Goal: Task Accomplishment & Management: Manage account settings

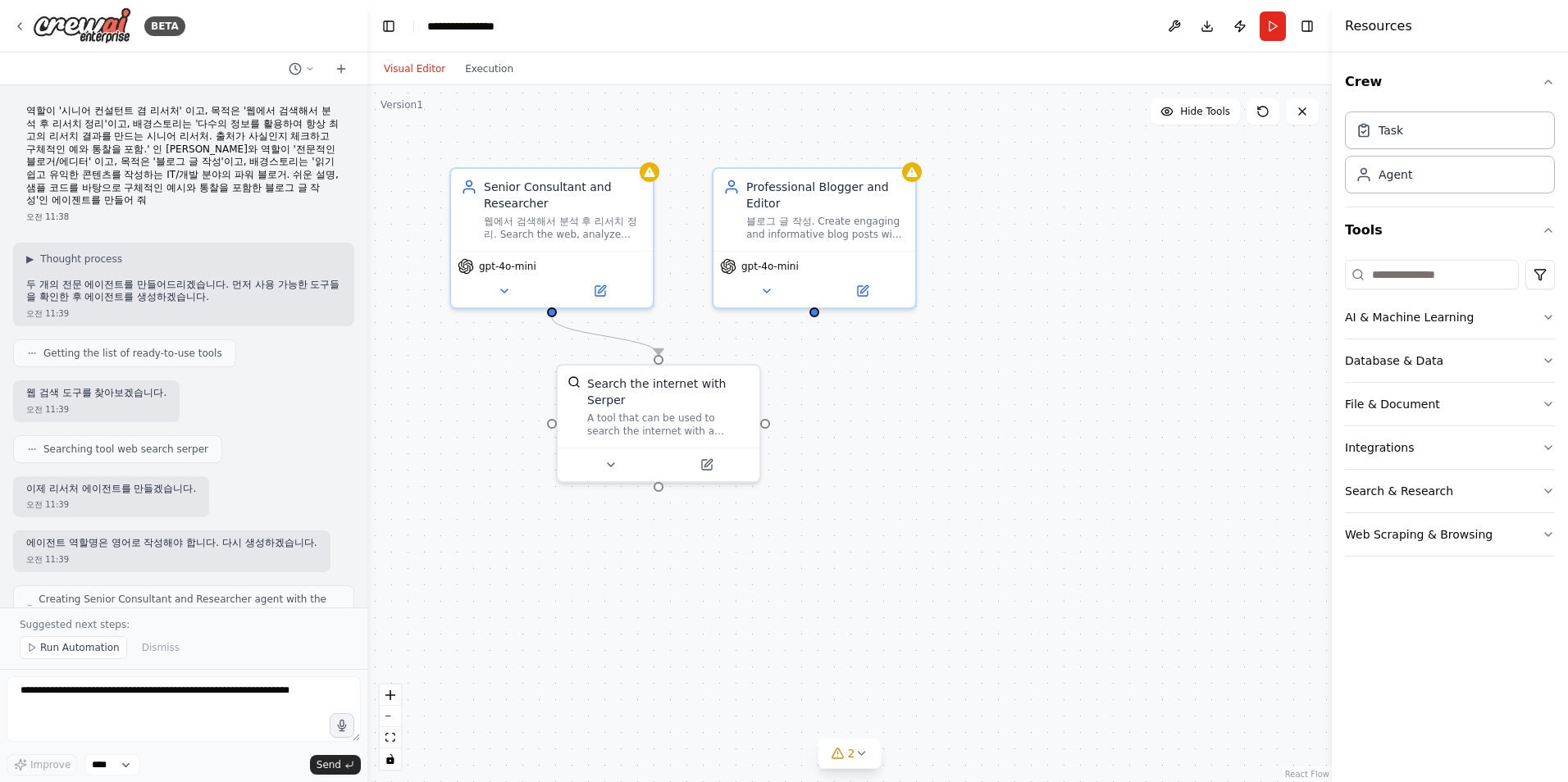
scroll to position [422, 0]
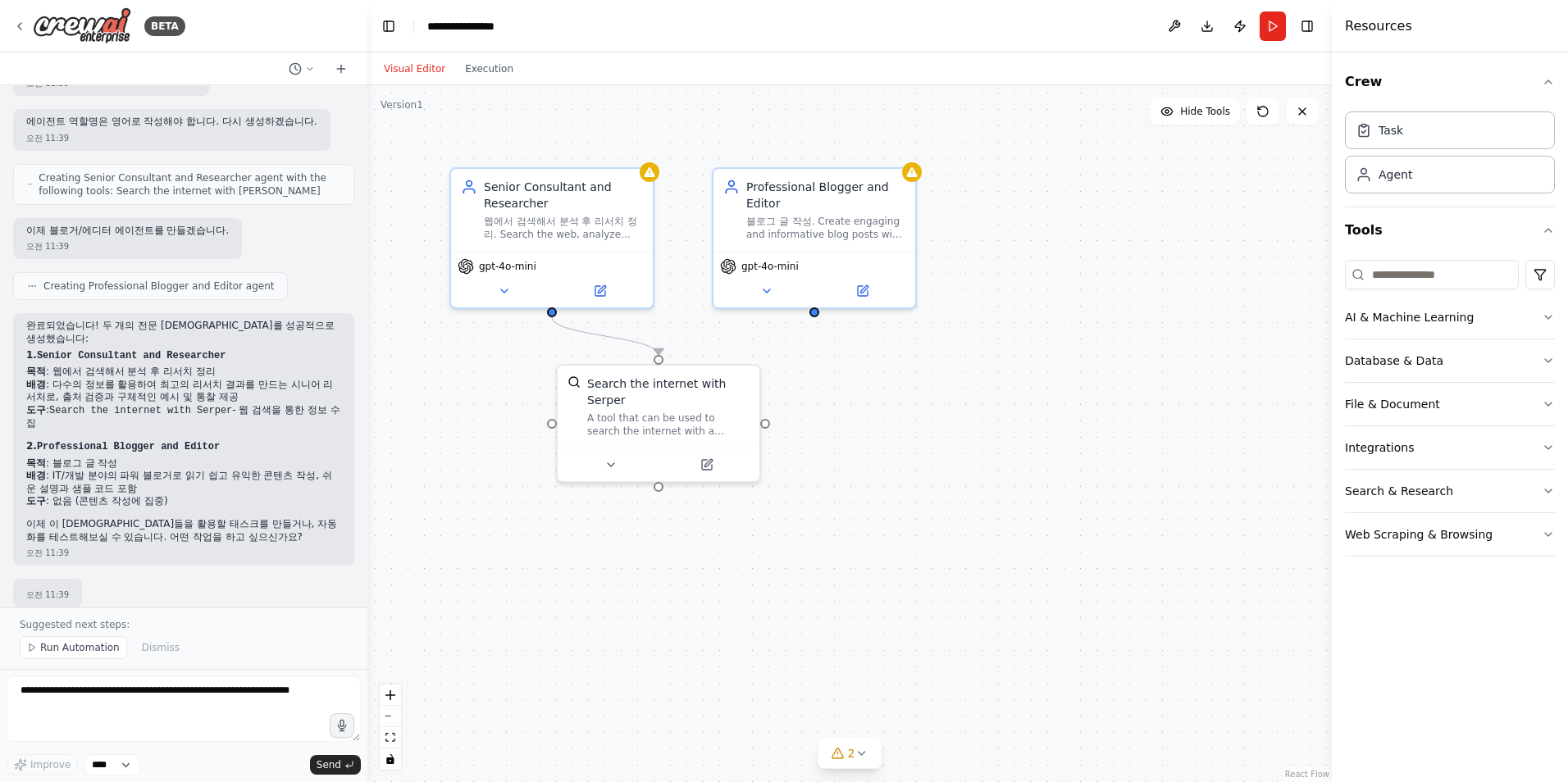
click at [928, 407] on div ".deletable-edge-delete-btn { width: 20px; height: 20px; border: 0px solid #ffff…" at bounding box center [850, 434] width 965 height 697
click at [1280, 24] on button "Run" at bounding box center [1272, 26] width 26 height 30
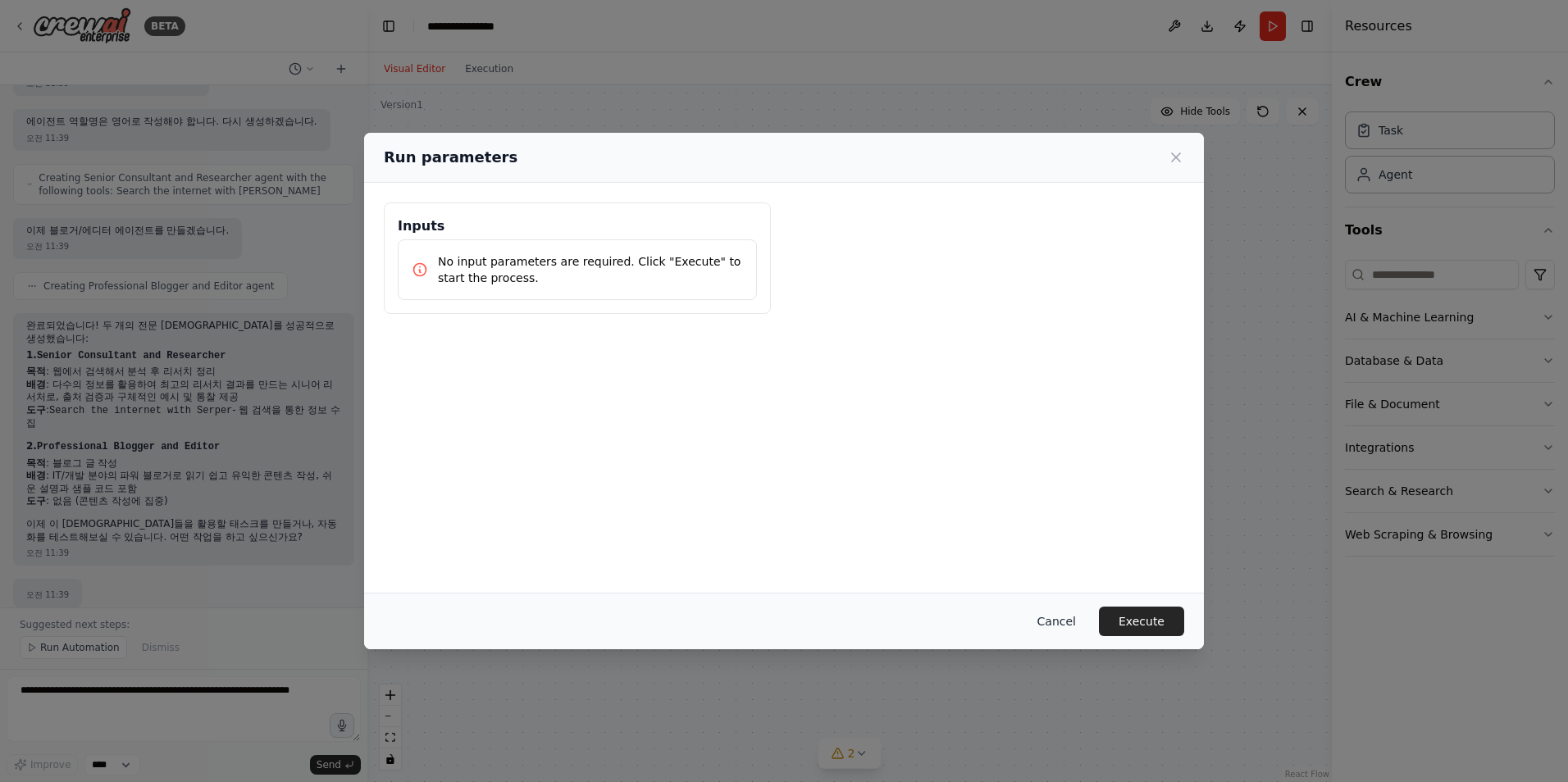
click at [1060, 620] on button "Cancel" at bounding box center [1057, 622] width 65 height 30
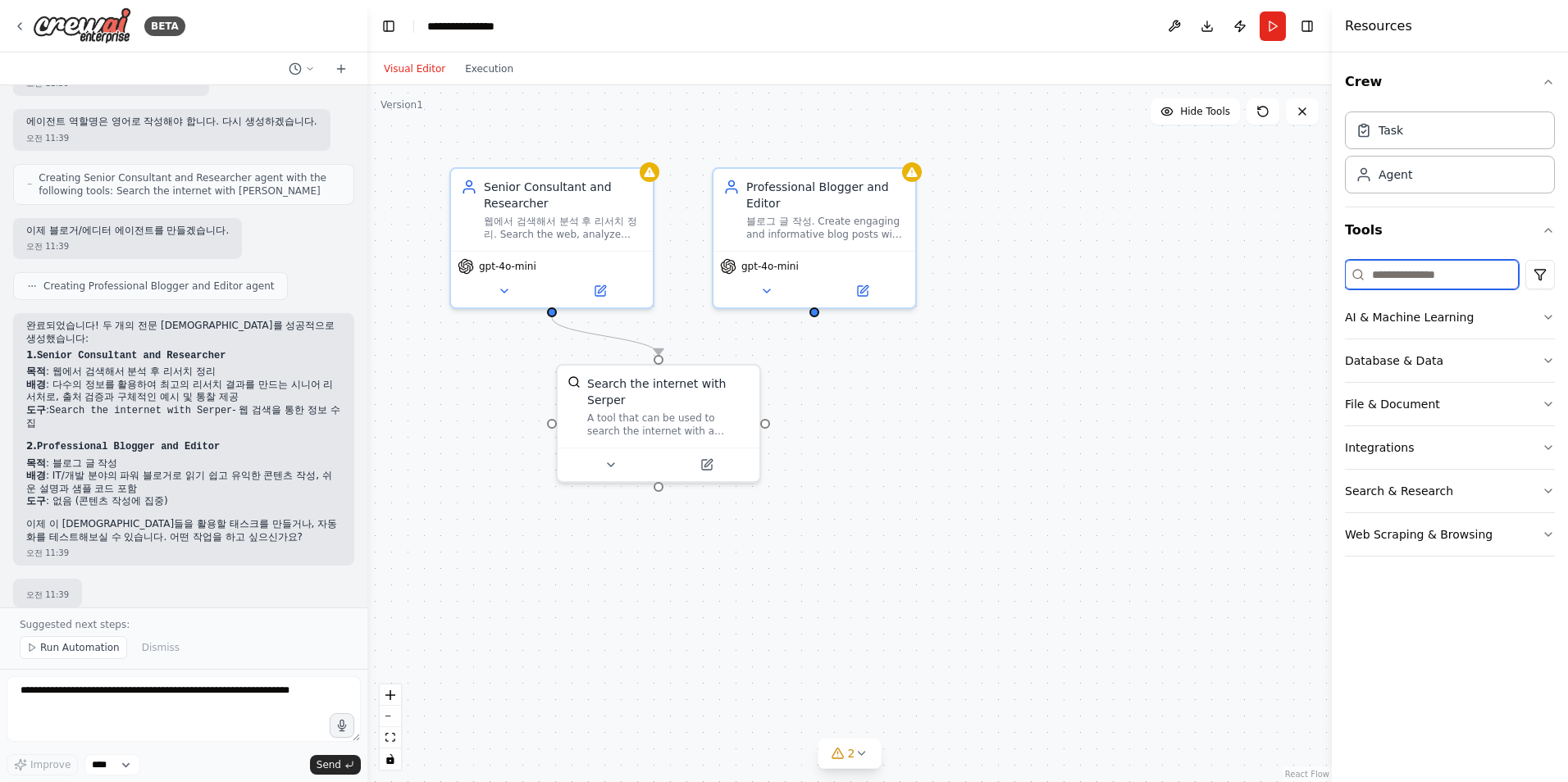
click at [1431, 266] on input at bounding box center [1431, 274] width 174 height 30
click at [1540, 308] on button "AI & Machine Learning" at bounding box center [1449, 317] width 210 height 43
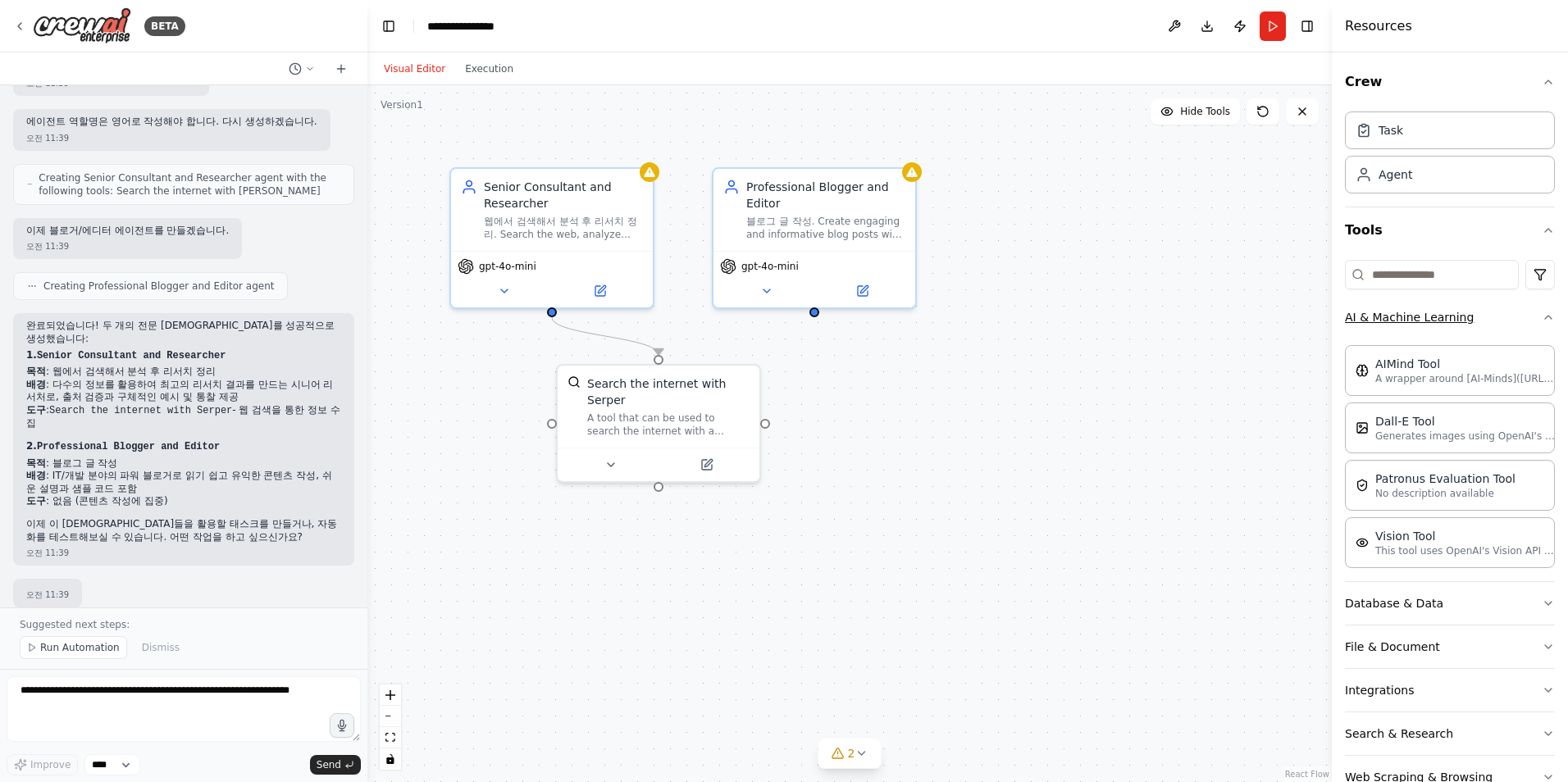
click at [1540, 308] on button "AI & Machine Learning" at bounding box center [1449, 317] width 210 height 43
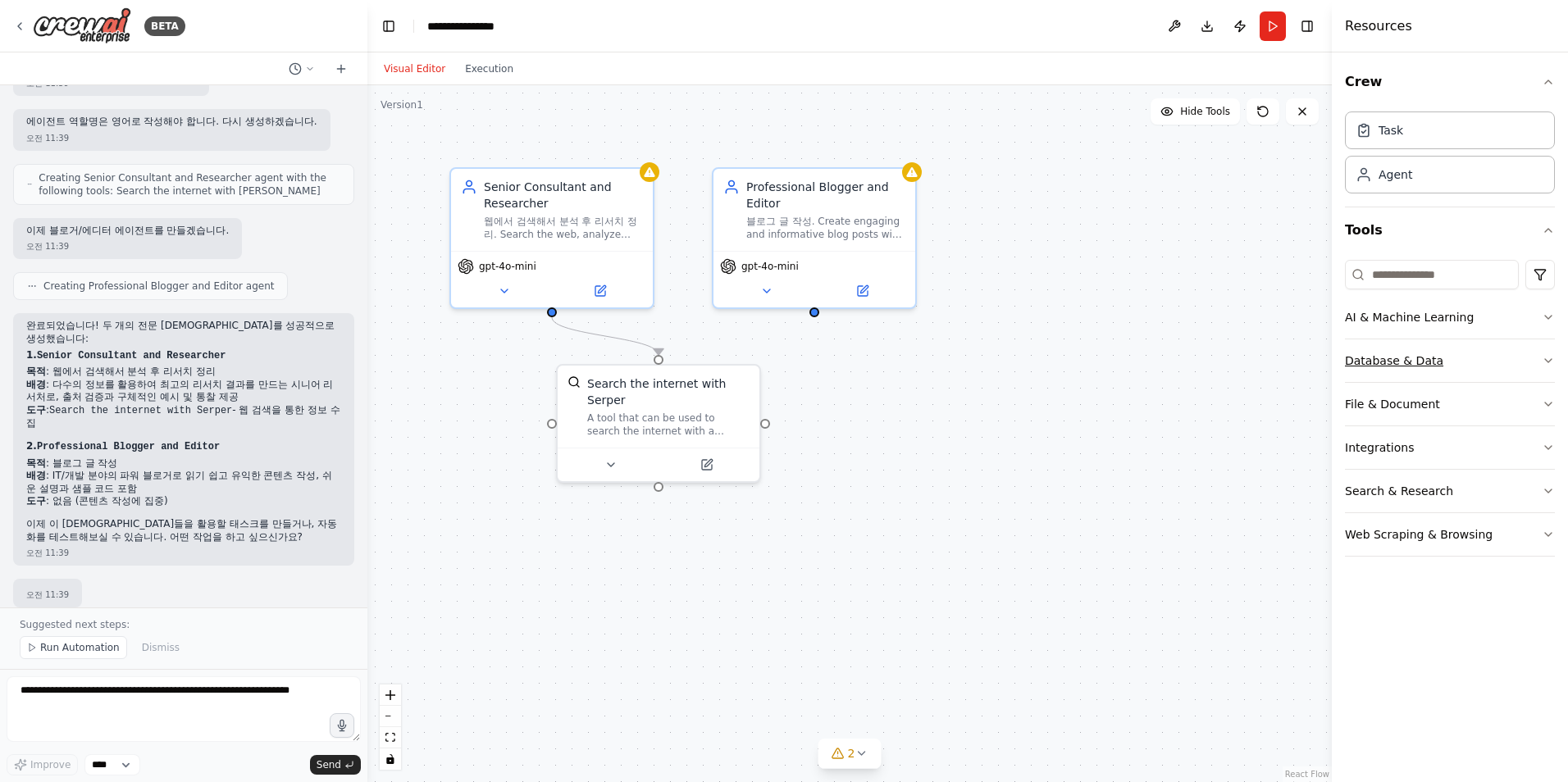
click at [1551, 363] on icon "button" at bounding box center [1548, 360] width 13 height 13
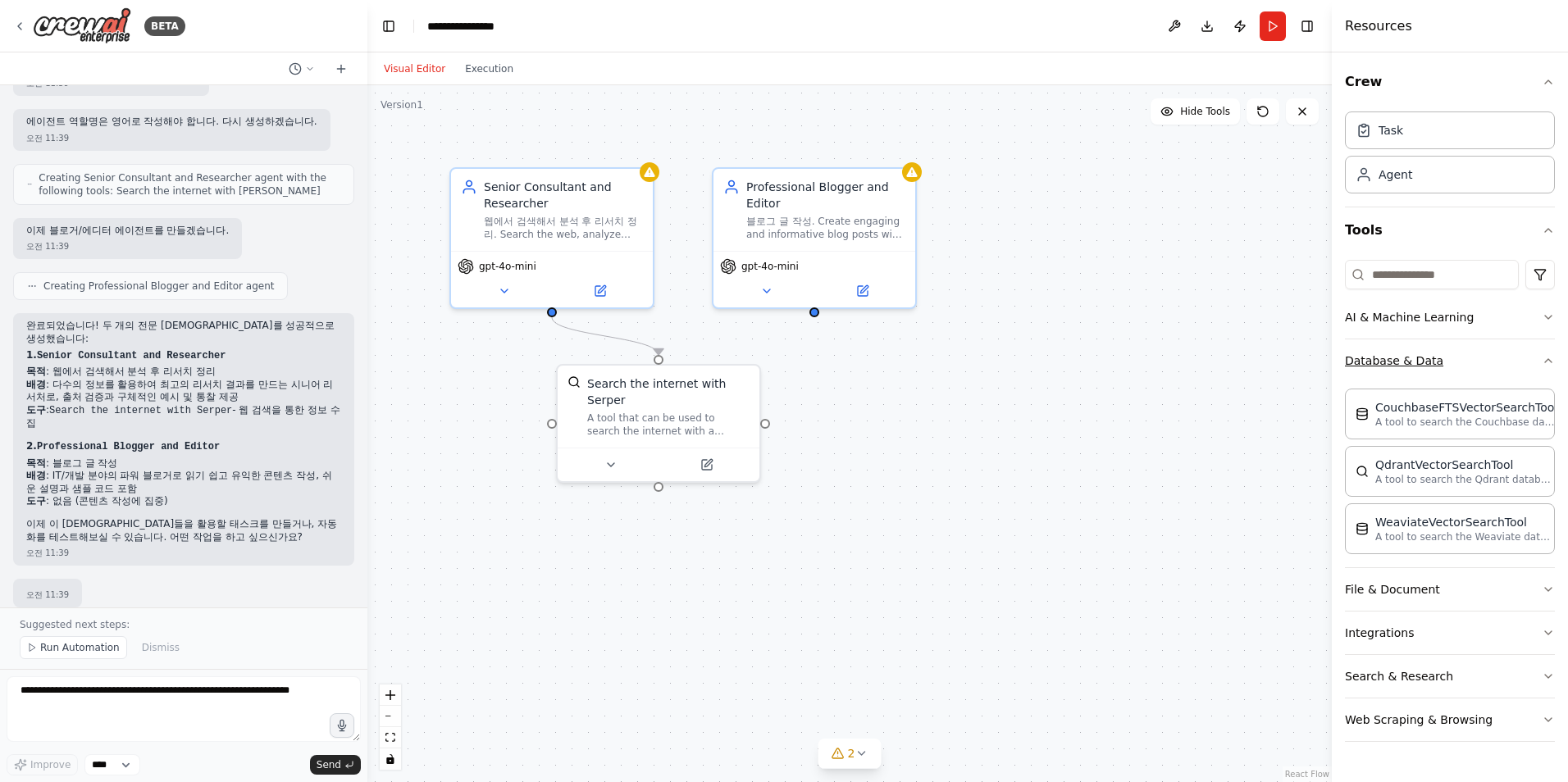
click at [1551, 363] on icon "button" at bounding box center [1547, 361] width 6 height 4
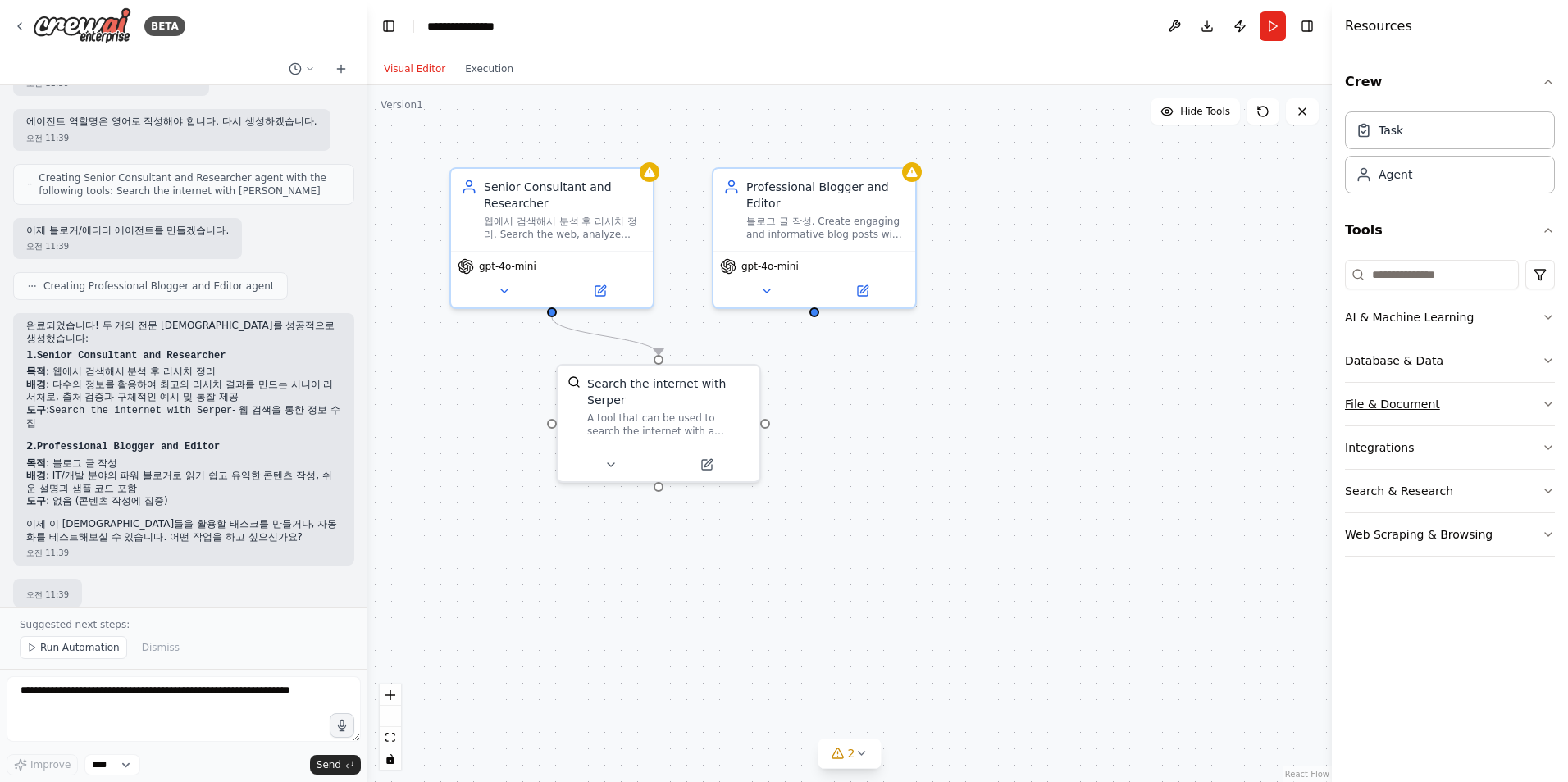
click at [1544, 413] on button "File & Document" at bounding box center [1449, 404] width 210 height 43
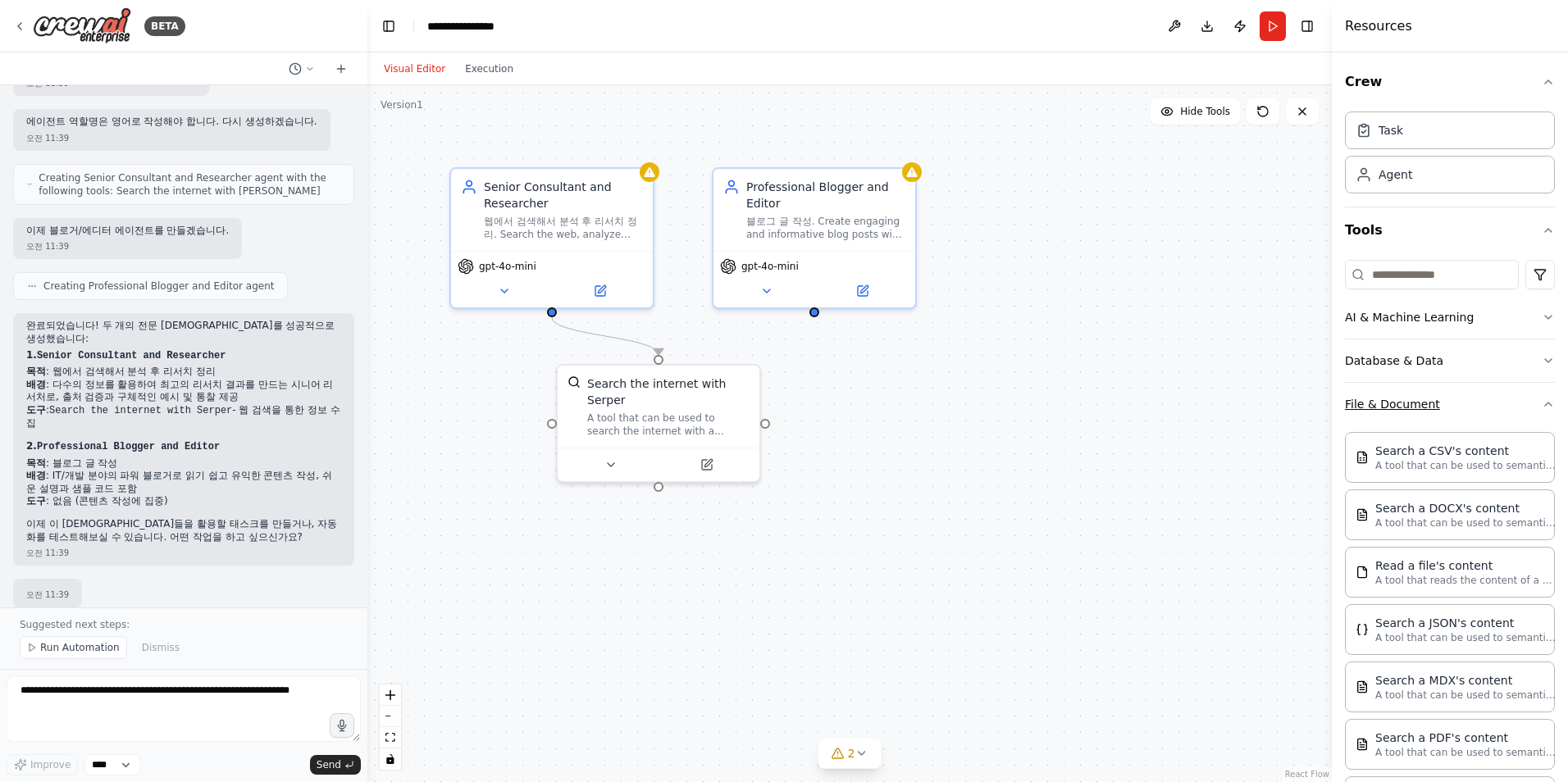
click at [1542, 406] on icon "button" at bounding box center [1548, 404] width 13 height 13
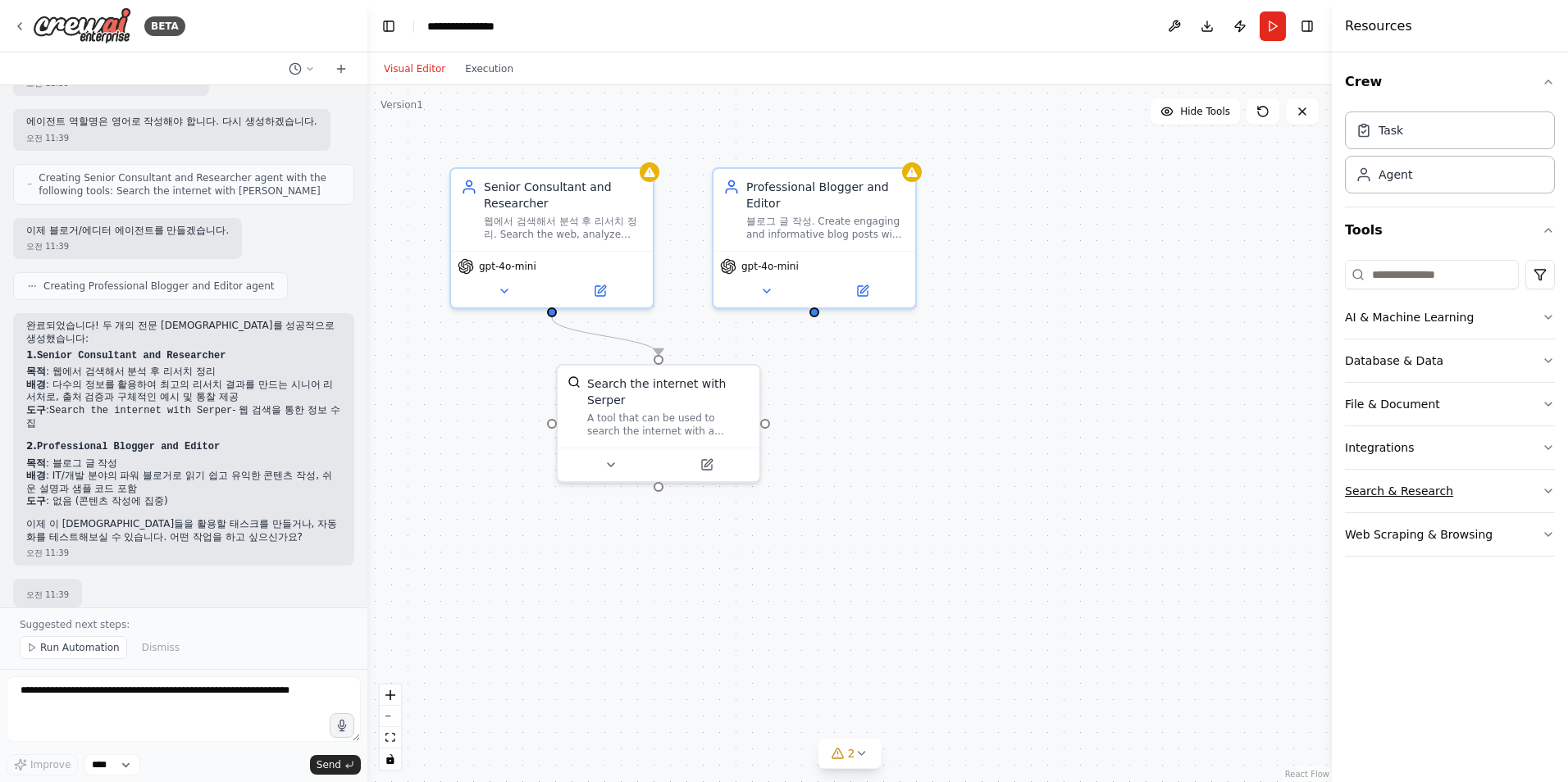
click at [1541, 491] on button "Search & Research" at bounding box center [1449, 491] width 210 height 43
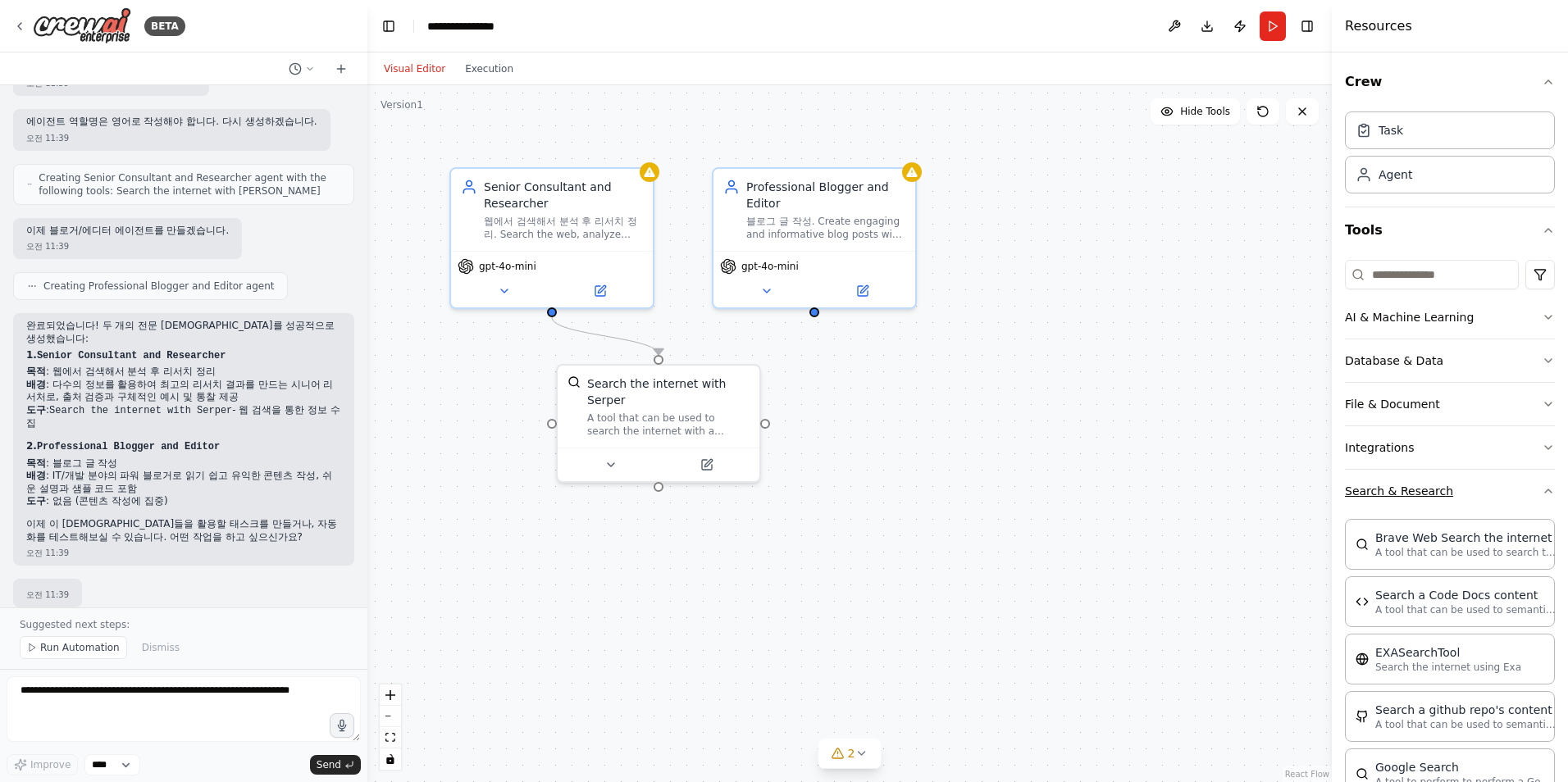
click at [1542, 491] on icon "button" at bounding box center [1548, 491] width 13 height 13
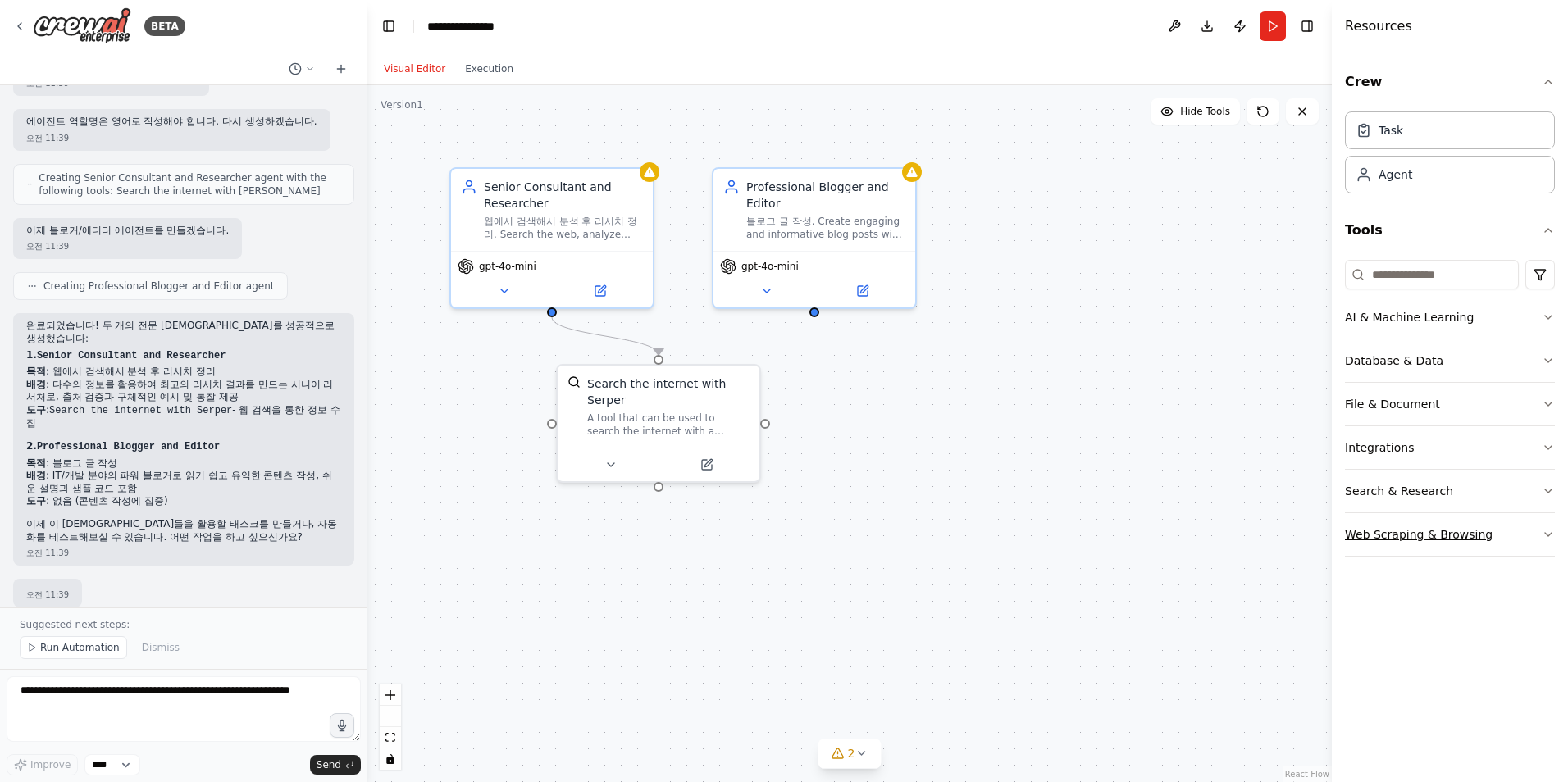
click at [1540, 535] on button "Web Scraping & Browsing" at bounding box center [1449, 534] width 210 height 43
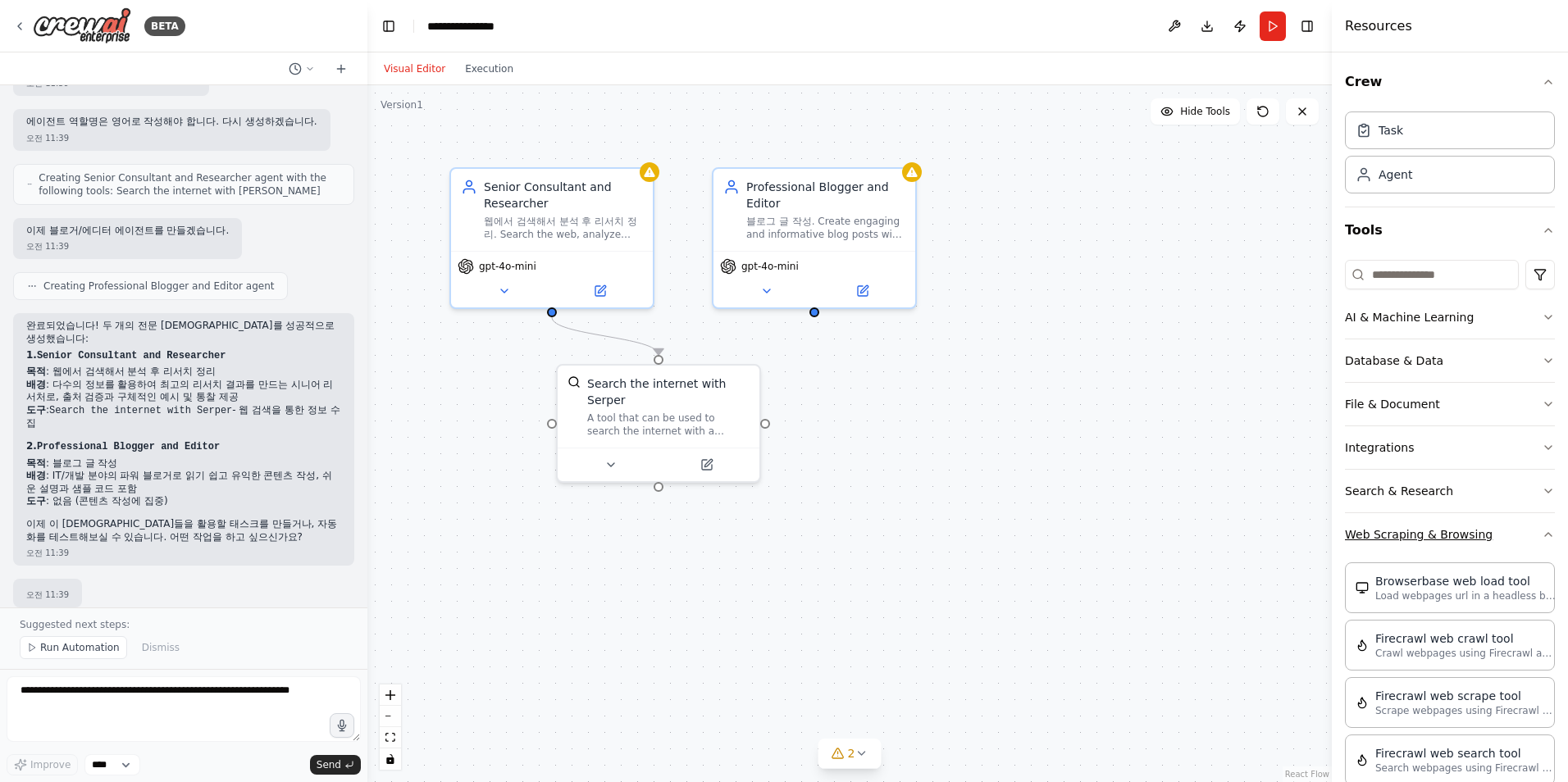
scroll to position [328, 0]
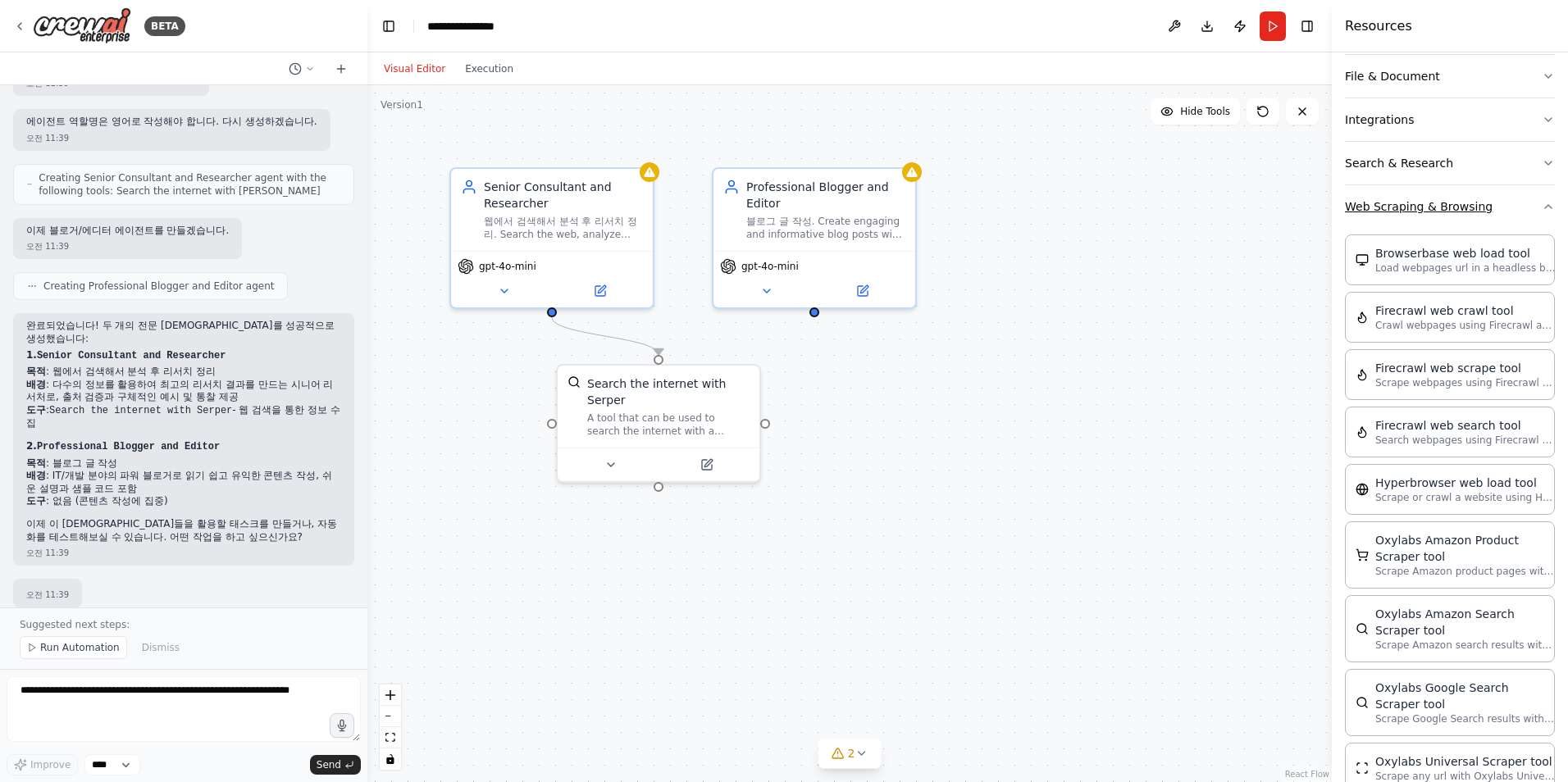
click at [1542, 212] on icon "button" at bounding box center [1548, 206] width 13 height 13
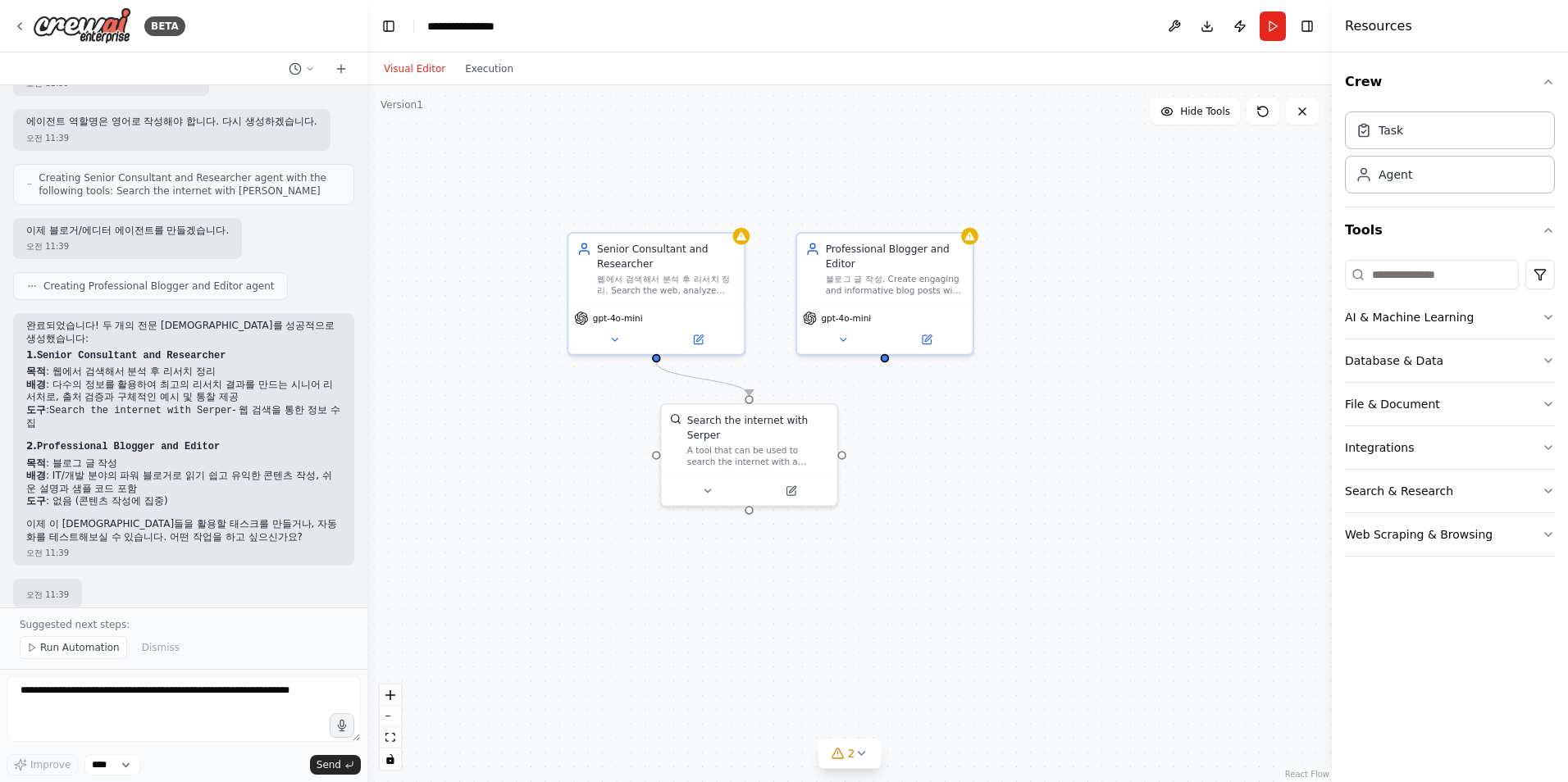
drag, startPoint x: 822, startPoint y: 363, endPoint x: 1003, endPoint y: 436, distance: 195.2
click at [1003, 436] on div ".deletable-edge-delete-btn { width: 20px; height: 20px; border: 0px solid #ffff…" at bounding box center [850, 434] width 965 height 697
click at [170, 698] on textarea at bounding box center [183, 710] width 354 height 65
click at [484, 20] on div "**********" at bounding box center [468, 26] width 81 height 16
click at [1433, 176] on div "Agent" at bounding box center [1449, 174] width 210 height 38
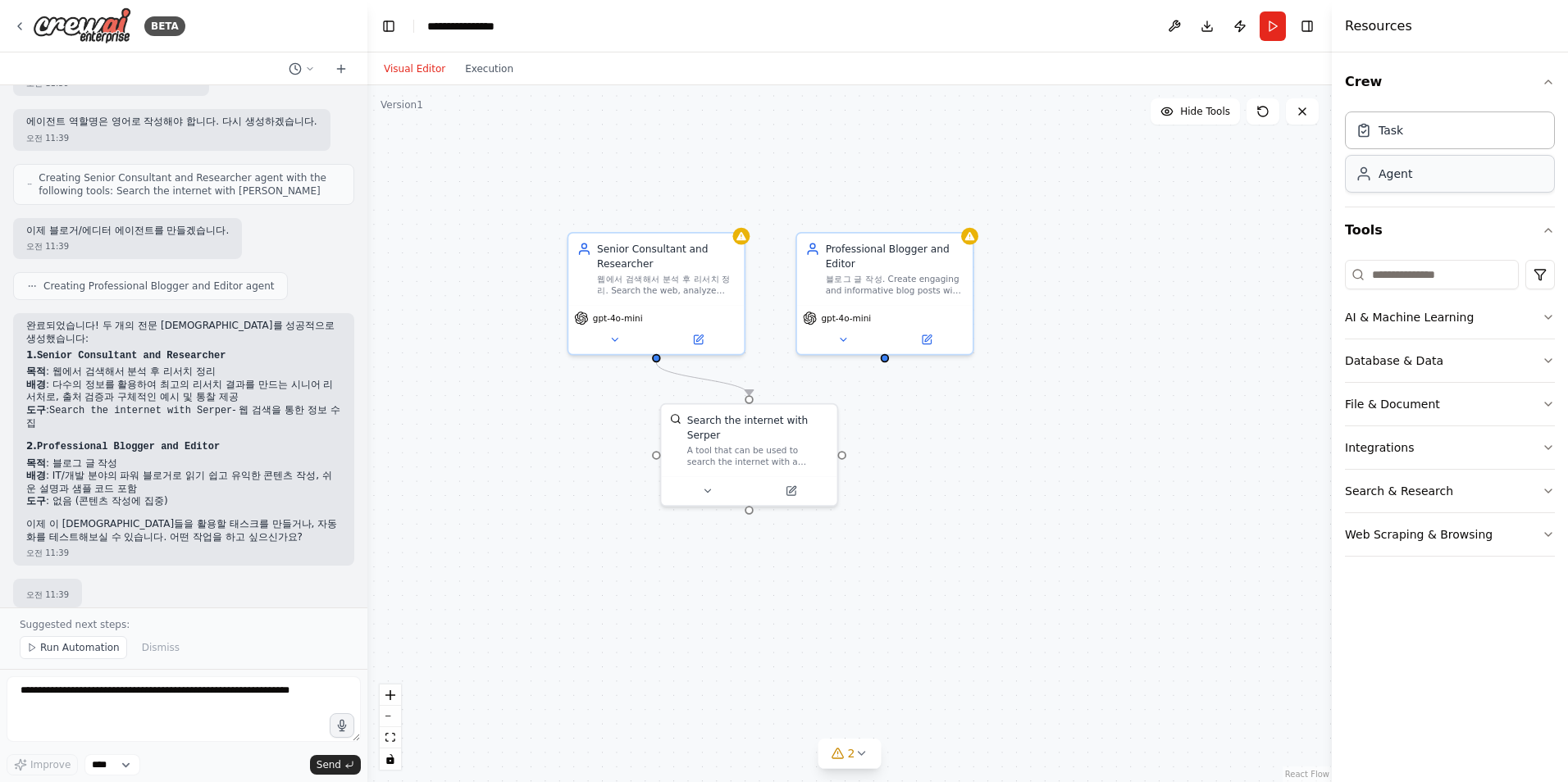
click at [1433, 176] on div "Agent" at bounding box center [1449, 174] width 210 height 38
drag, startPoint x: 1212, startPoint y: 275, endPoint x: 1123, endPoint y: 445, distance: 191.9
click at [1114, 466] on div ".deletable-edge-delete-btn { width: 20px; height: 20px; border: 0px solid #ffff…" at bounding box center [850, 434] width 965 height 697
click at [1161, 328] on icon at bounding box center [1156, 325] width 12 height 12
click at [1013, 417] on div ".deletable-edge-delete-btn { width: 20px; height: 20px; border: 0px solid #ffff…" at bounding box center [850, 434] width 965 height 697
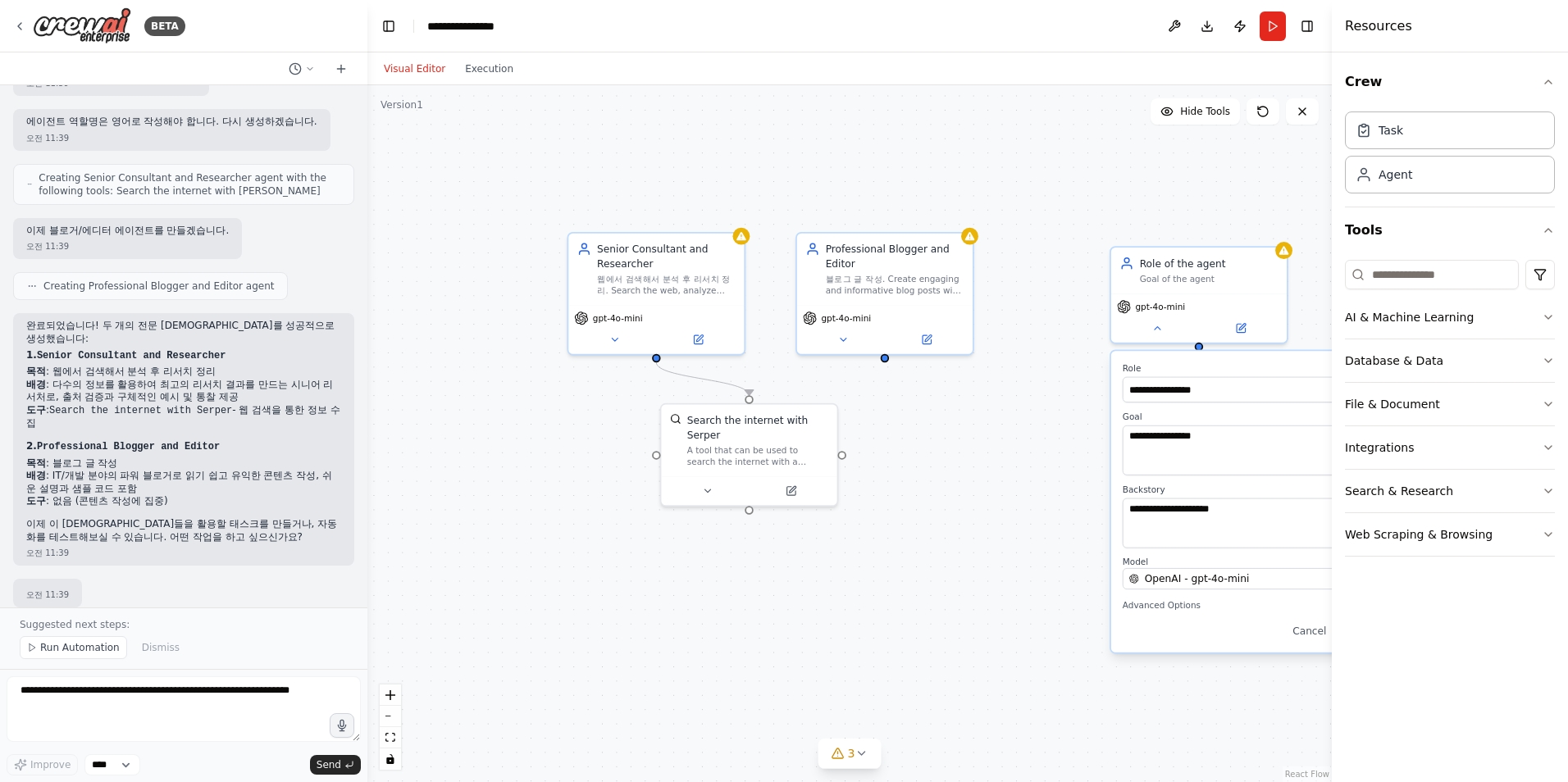
click at [1140, 206] on div ".deletable-edge-delete-btn { width: 20px; height: 20px; border: 0px solid #ffff…" at bounding box center [850, 434] width 965 height 697
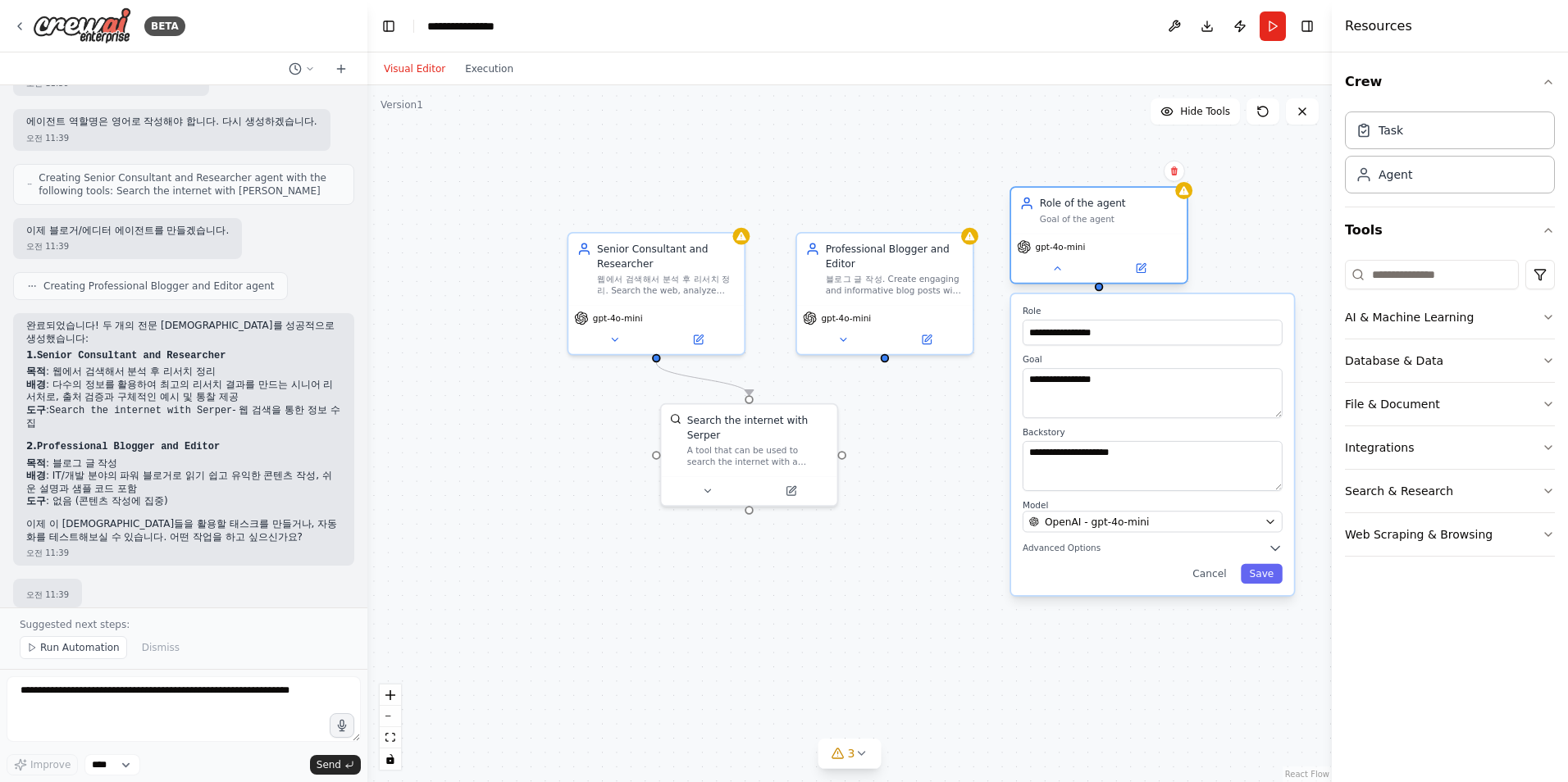
drag, startPoint x: 1222, startPoint y: 275, endPoint x: 1164, endPoint y: 466, distance: 199.6
click at [1127, 216] on div "Goal of the agent" at bounding box center [1108, 222] width 138 height 12
click at [1219, 573] on button "Cancel" at bounding box center [1210, 574] width 51 height 20
click at [1177, 172] on icon at bounding box center [1174, 171] width 10 height 10
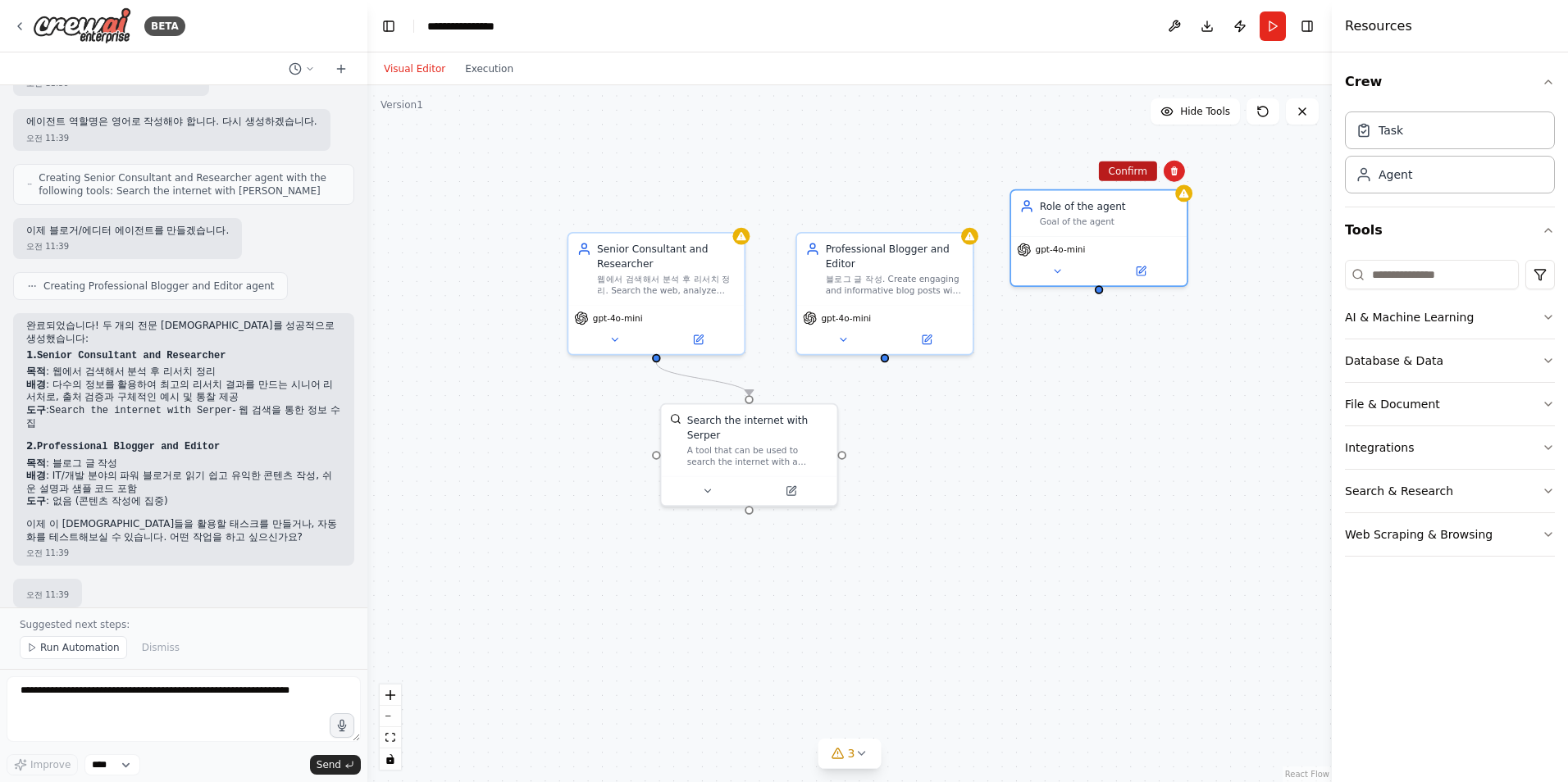
click at [1139, 172] on button "Confirm" at bounding box center [1127, 172] width 58 height 20
click at [1070, 244] on div ".deletable-edge-delete-btn { width: 20px; height: 20px; border: 0px solid #ffff…" at bounding box center [850, 434] width 965 height 697
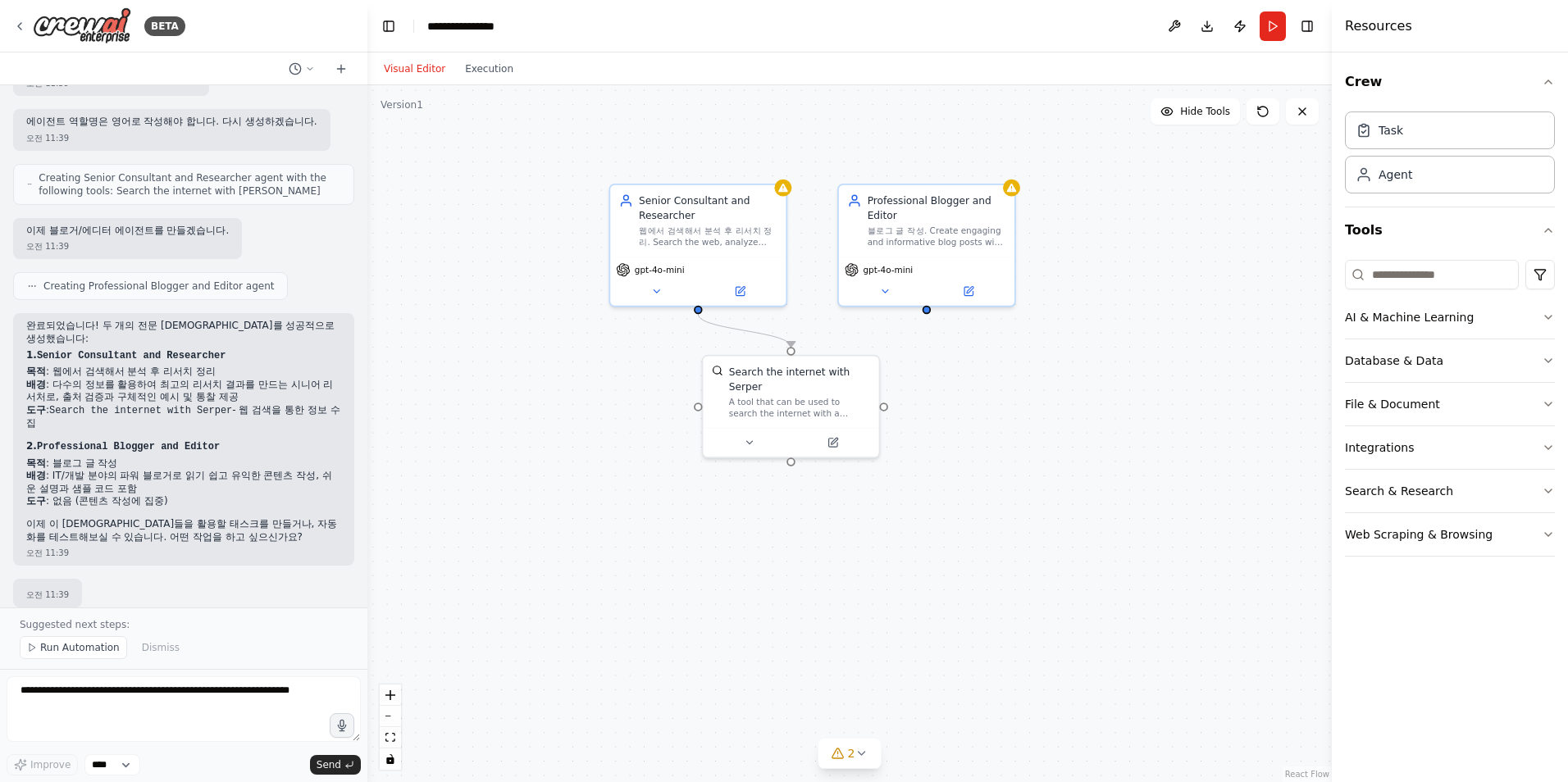
drag, startPoint x: 503, startPoint y: 196, endPoint x: 546, endPoint y: 148, distance: 64.4
click at [546, 148] on div ".deletable-edge-delete-btn { width: 20px; height: 20px; border: 0px solid #ffff…" at bounding box center [850, 434] width 965 height 697
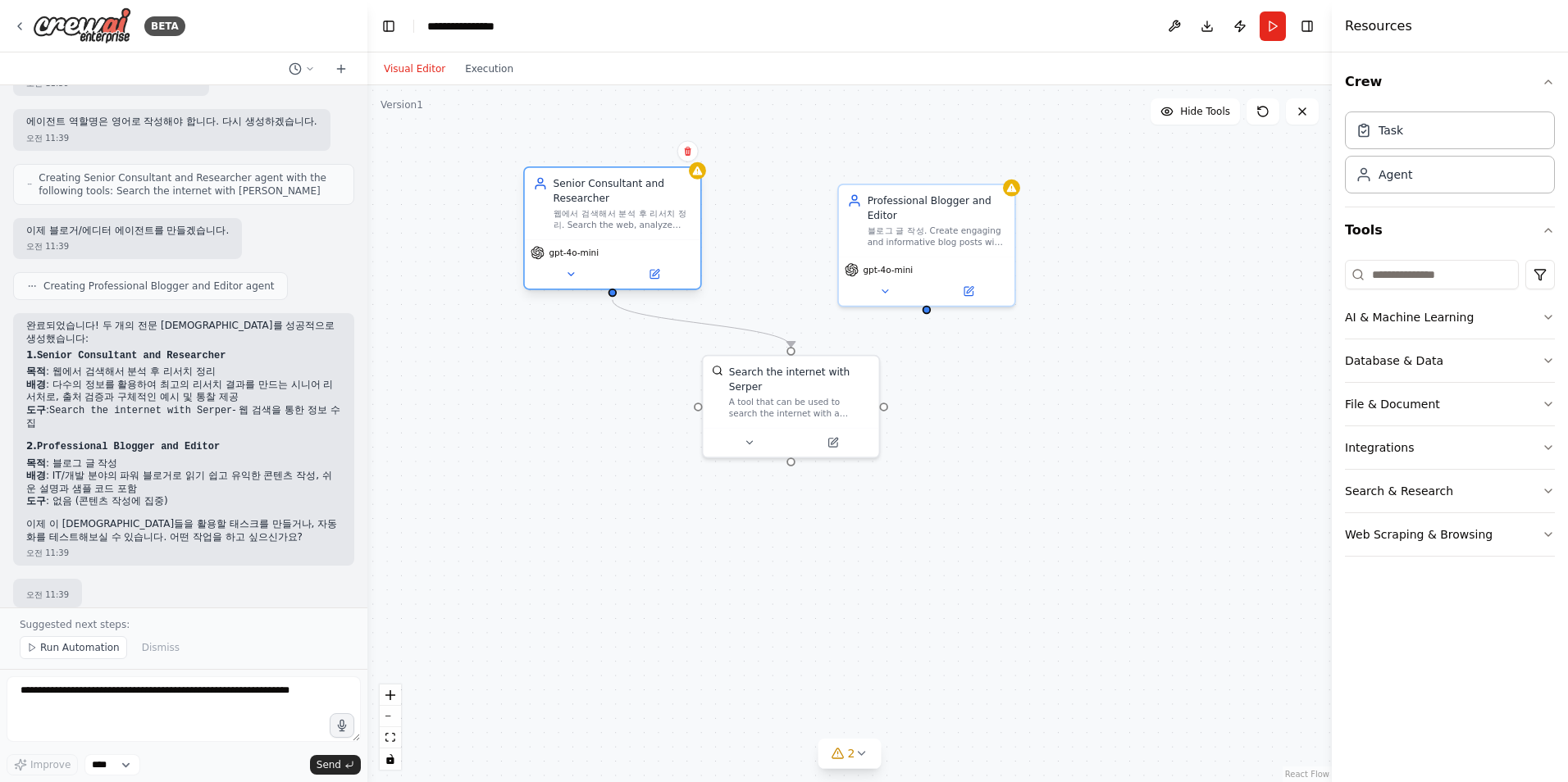
drag, startPoint x: 680, startPoint y: 237, endPoint x: 624, endPoint y: 221, distance: 58.2
click at [599, 217] on div "웹에서 검색해서 분석 후 리서치 정리. Search the web, analyze information, and compile comprehe…" at bounding box center [622, 219] width 138 height 23
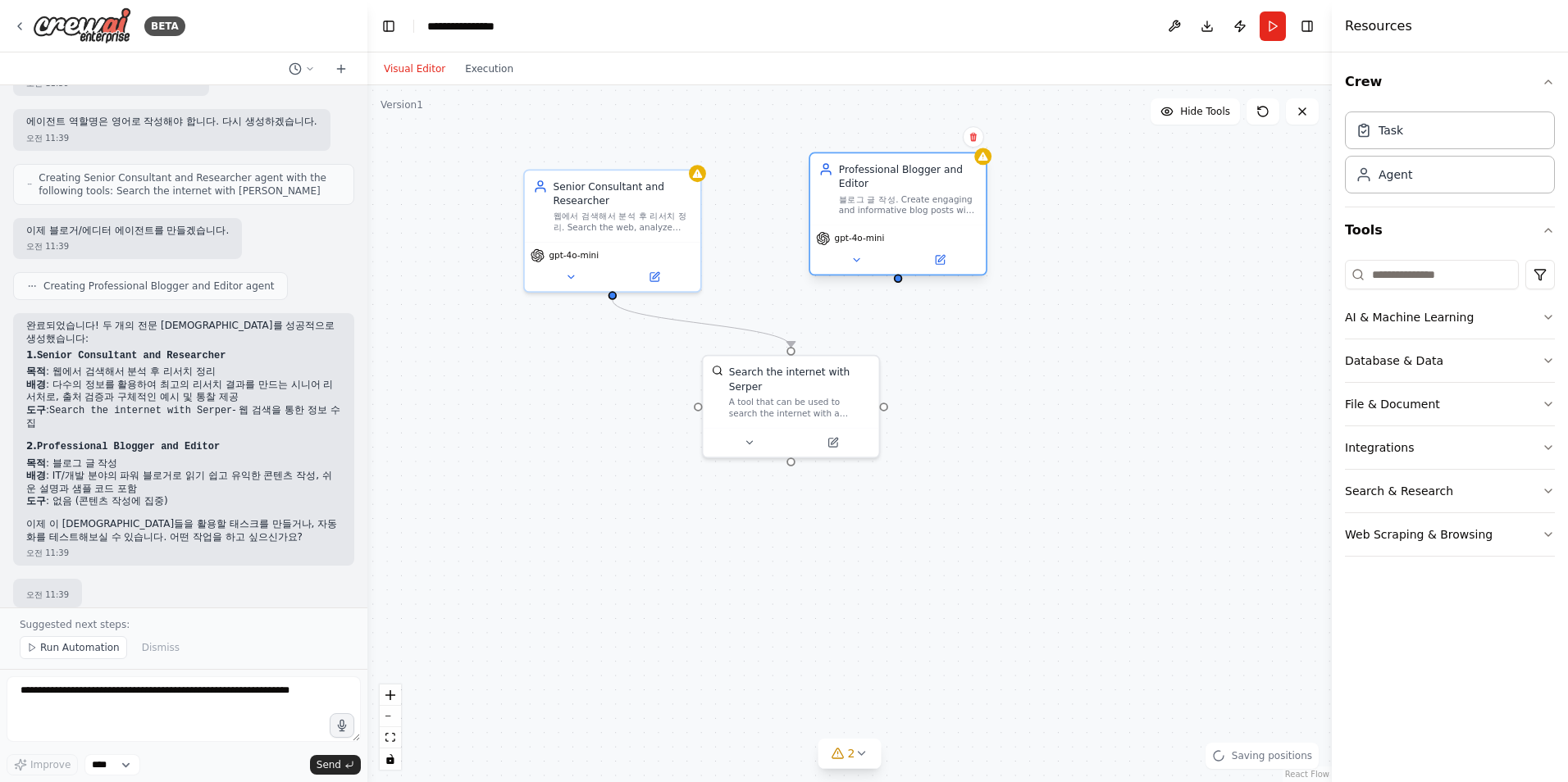
drag, startPoint x: 911, startPoint y: 252, endPoint x: 881, endPoint y: 220, distance: 43.9
click at [881, 220] on div "Professional Blogger and Editor 블로그 글 작성. Create engaging and informative blog …" at bounding box center [898, 188] width 176 height 72
drag, startPoint x: 840, startPoint y: 386, endPoint x: 837, endPoint y: 424, distance: 38.1
click at [837, 424] on div "Search the internet with Serper" at bounding box center [792, 420] width 141 height 29
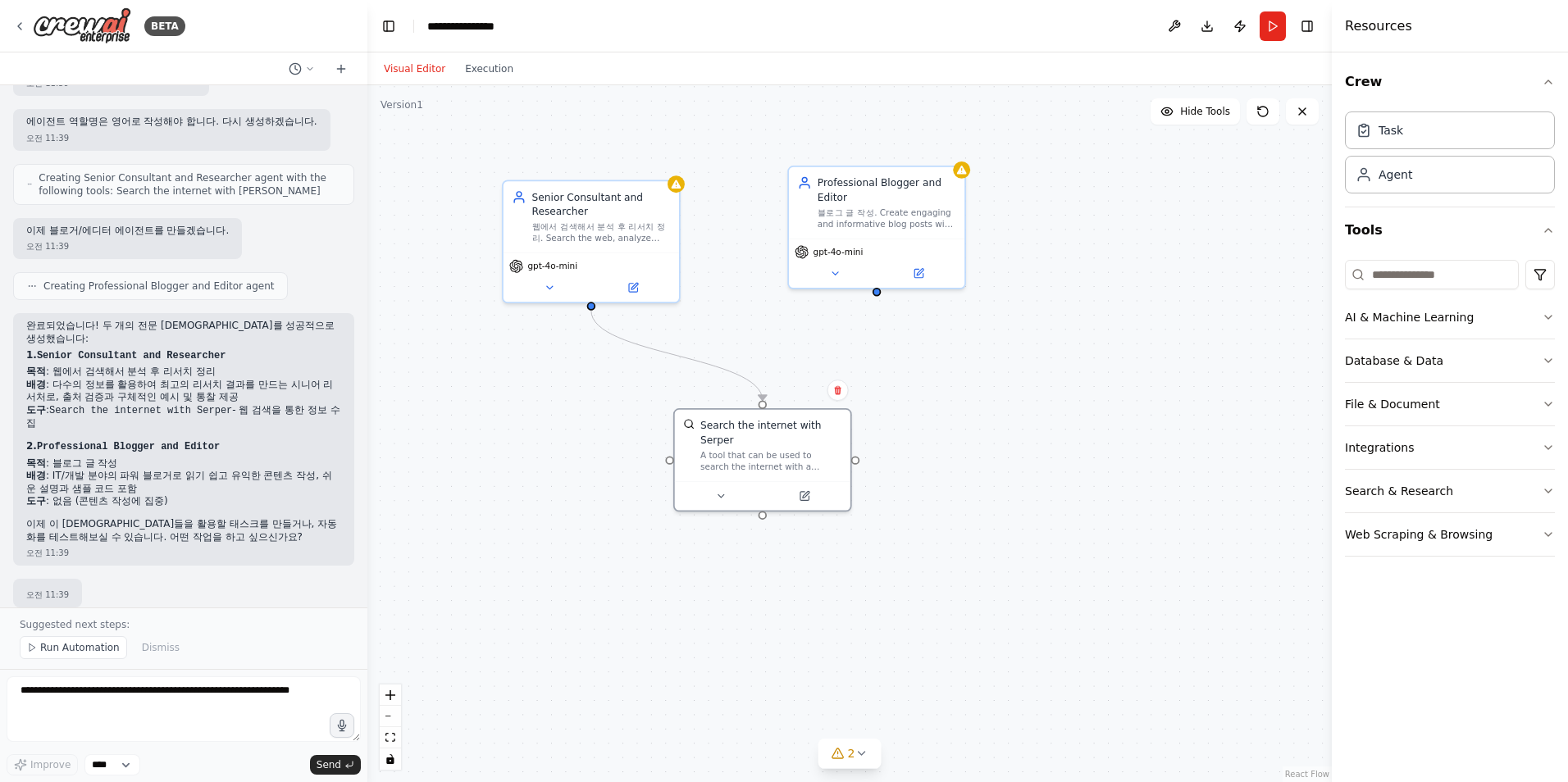
drag, startPoint x: 896, startPoint y: 284, endPoint x: 875, endPoint y: 294, distance: 23.3
click at [875, 294] on div ".deletable-edge-delete-btn { width: 20px; height: 20px; border: 0px solid #ffff…" at bounding box center [850, 434] width 965 height 697
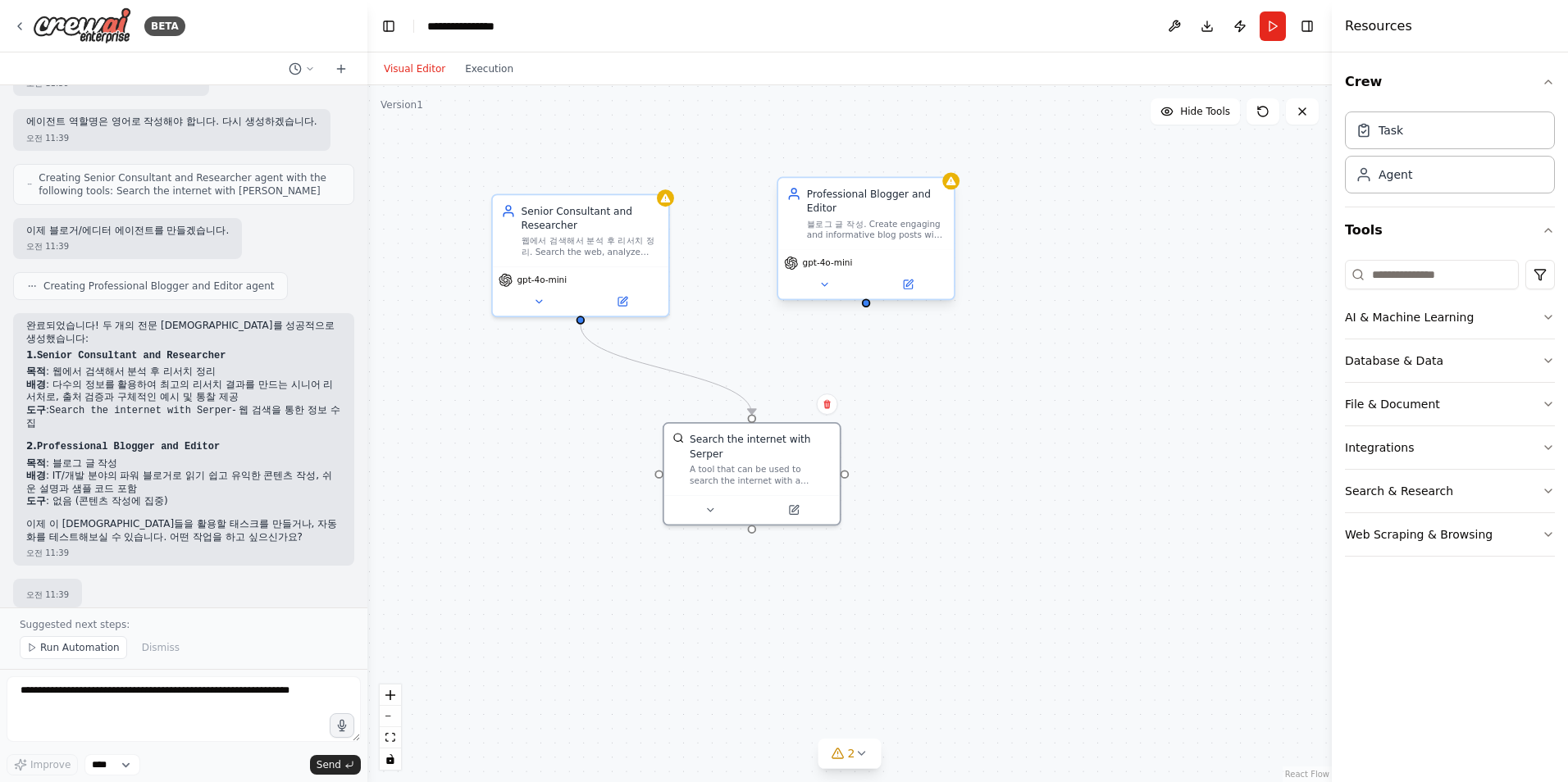
drag, startPoint x: 872, startPoint y: 293, endPoint x: 865, endPoint y: 305, distance: 13.9
click at [865, 305] on div ".deletable-edge-delete-btn { width: 20px; height: 20px; border: 0px solid #ffff…" at bounding box center [850, 434] width 965 height 697
click at [930, 339] on div ".deletable-edge-delete-btn { width: 20px; height: 20px; border: 0px solid #ffff…" at bounding box center [850, 434] width 965 height 697
click at [1050, 367] on div ".deletable-edge-delete-btn { width: 20px; height: 20px; border: 0px solid #ffff…" at bounding box center [850, 434] width 965 height 697
click at [1058, 301] on div ".deletable-edge-delete-btn { width: 20px; height: 20px; border: 0px solid #ffff…" at bounding box center [850, 434] width 965 height 697
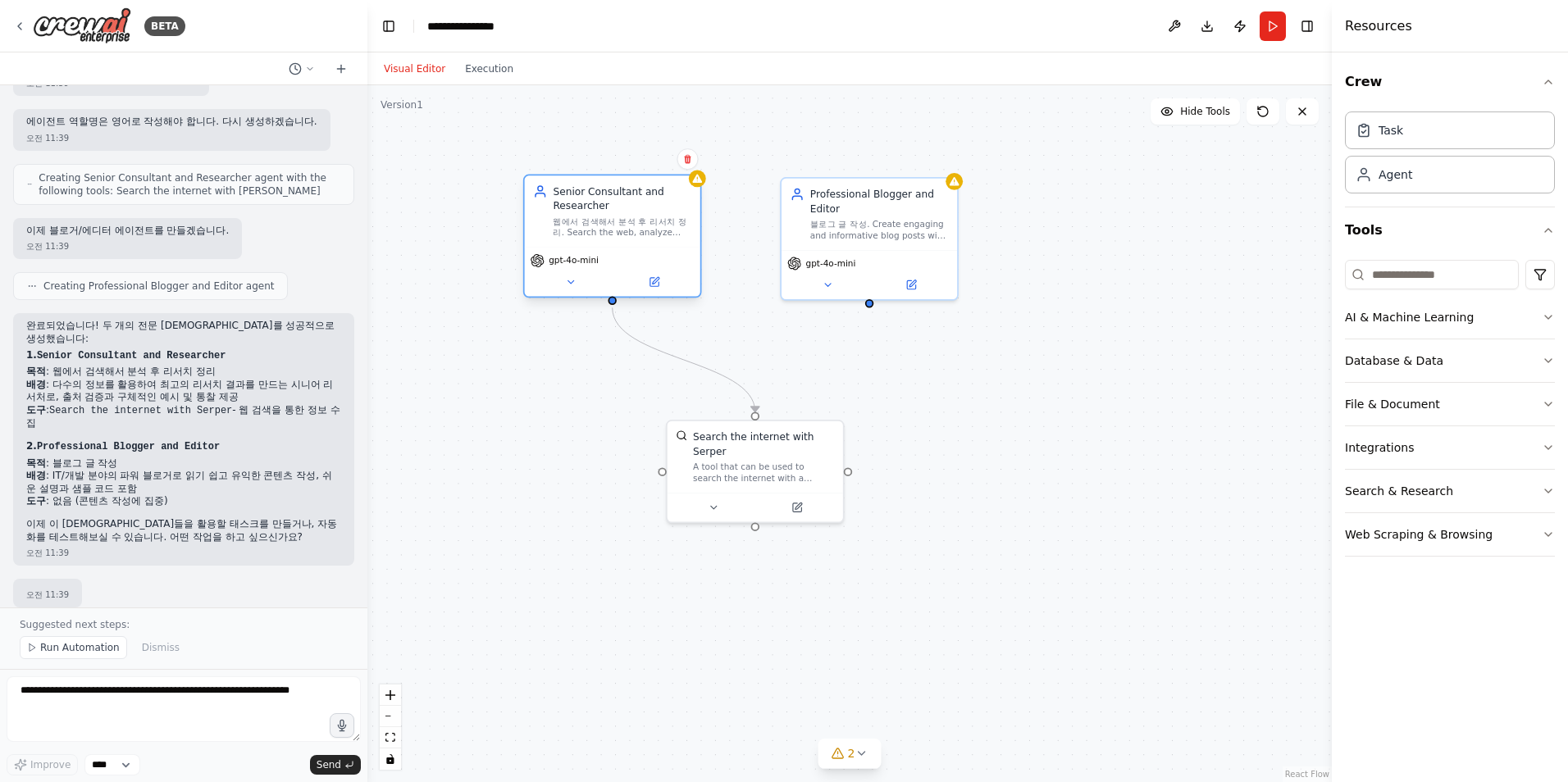
drag, startPoint x: 624, startPoint y: 236, endPoint x: 657, endPoint y: 217, distance: 38.1
click at [657, 217] on div "웹에서 검색해서 분석 후 리서치 정리. Search the web, analyze information, and compile comprehe…" at bounding box center [622, 226] width 138 height 23
click at [893, 233] on div "블로그 글 작성. Create engaging and informative blog posts with clear explanations an…" at bounding box center [879, 226] width 138 height 23
drag, startPoint x: 847, startPoint y: 473, endPoint x: 871, endPoint y: 310, distance: 164.8
click at [871, 310] on div ".deletable-edge-delete-btn { width: 20px; height: 20px; border: 0px solid #ffff…" at bounding box center [850, 434] width 965 height 697
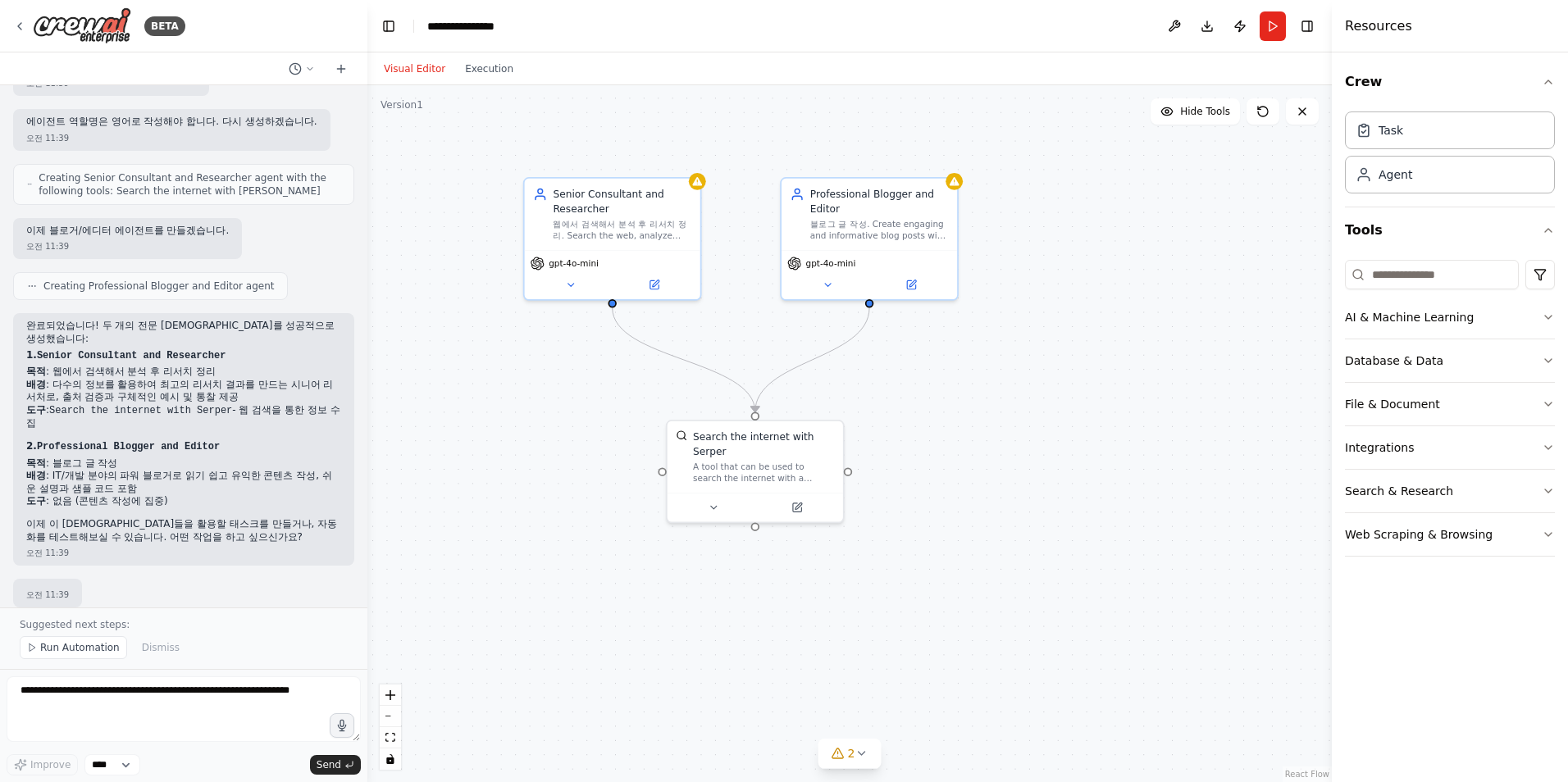
click at [1003, 401] on div ".deletable-edge-delete-btn { width: 20px; height: 20px; border: 0px solid #ffff…" at bounding box center [850, 434] width 965 height 697
click at [1047, 513] on div ".deletable-edge-delete-btn { width: 20px; height: 20px; border: 0px solid #ffff…" at bounding box center [850, 434] width 965 height 697
click at [573, 281] on icon at bounding box center [570, 281] width 5 height 3
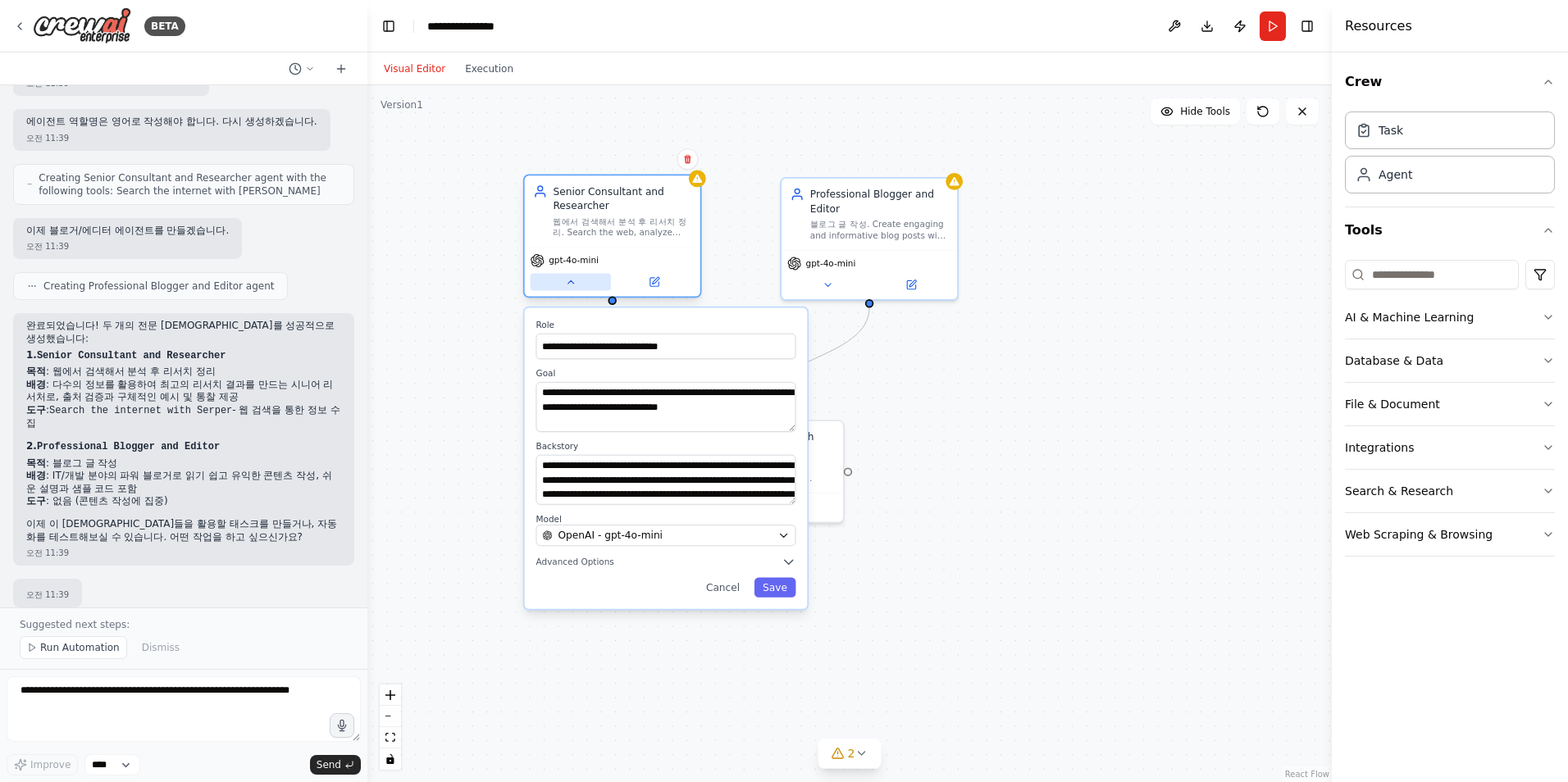
click at [573, 286] on icon at bounding box center [570, 281] width 12 height 12
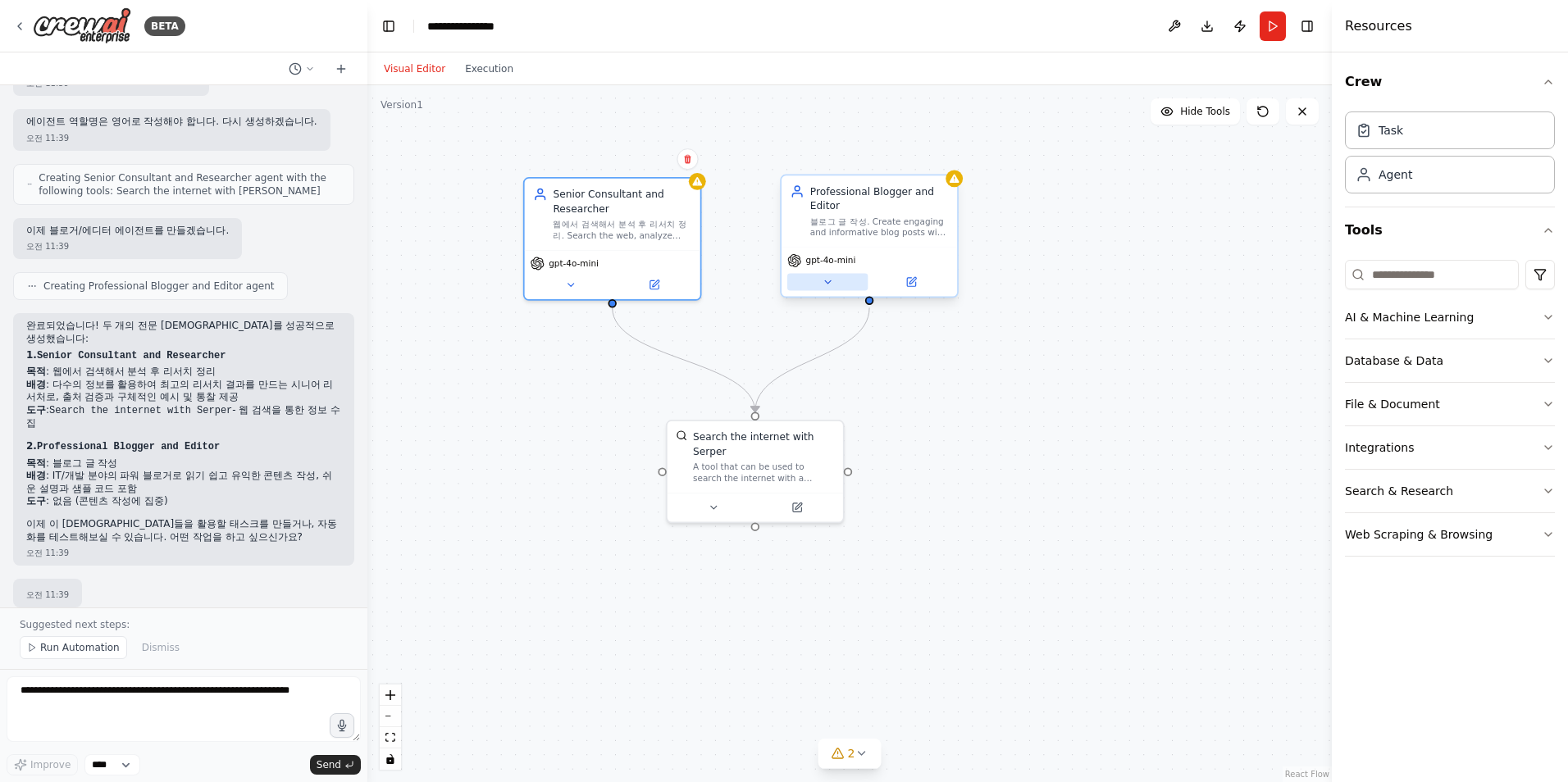
click at [825, 284] on icon at bounding box center [827, 281] width 12 height 12
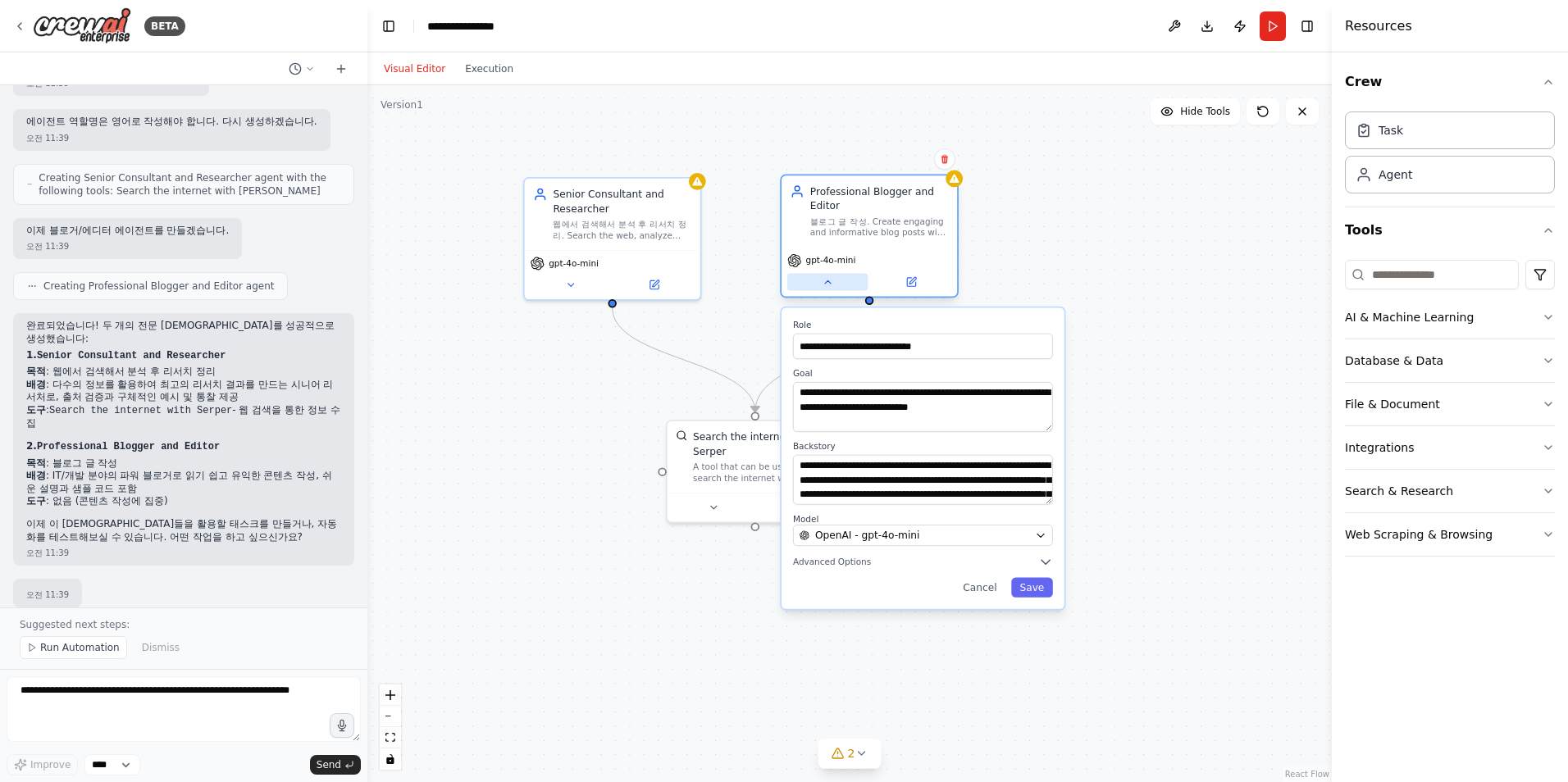
click at [825, 284] on icon at bounding box center [827, 281] width 12 height 12
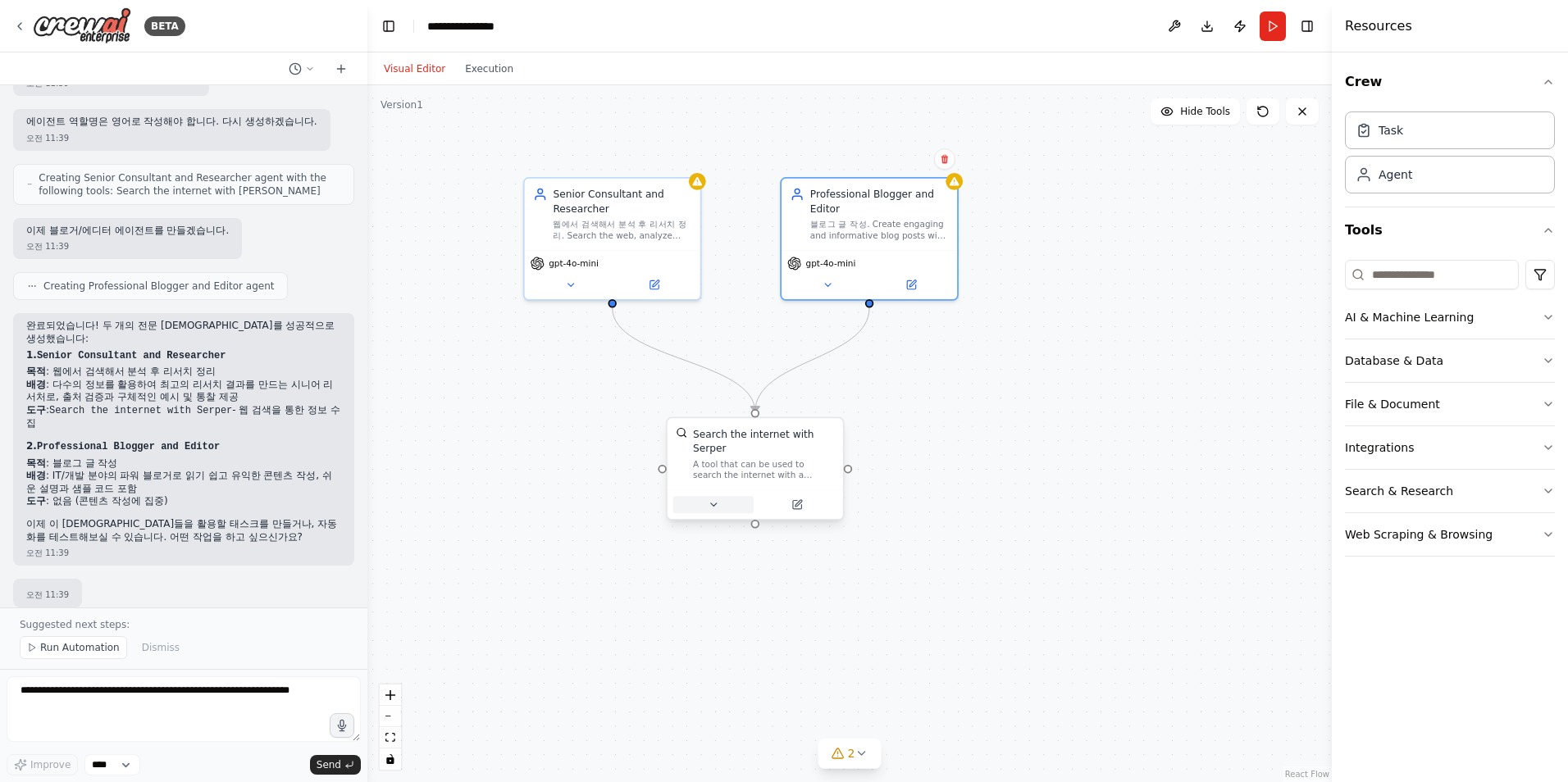
click at [709, 508] on icon at bounding box center [713, 505] width 12 height 12
click at [712, 506] on icon at bounding box center [713, 505] width 12 height 12
click at [913, 703] on button "Save" at bounding box center [917, 701] width 42 height 20
click at [636, 584] on div ".deletable-edge-delete-btn { width: 20px; height: 20px; border: 0px solid #ffff…" at bounding box center [850, 434] width 965 height 697
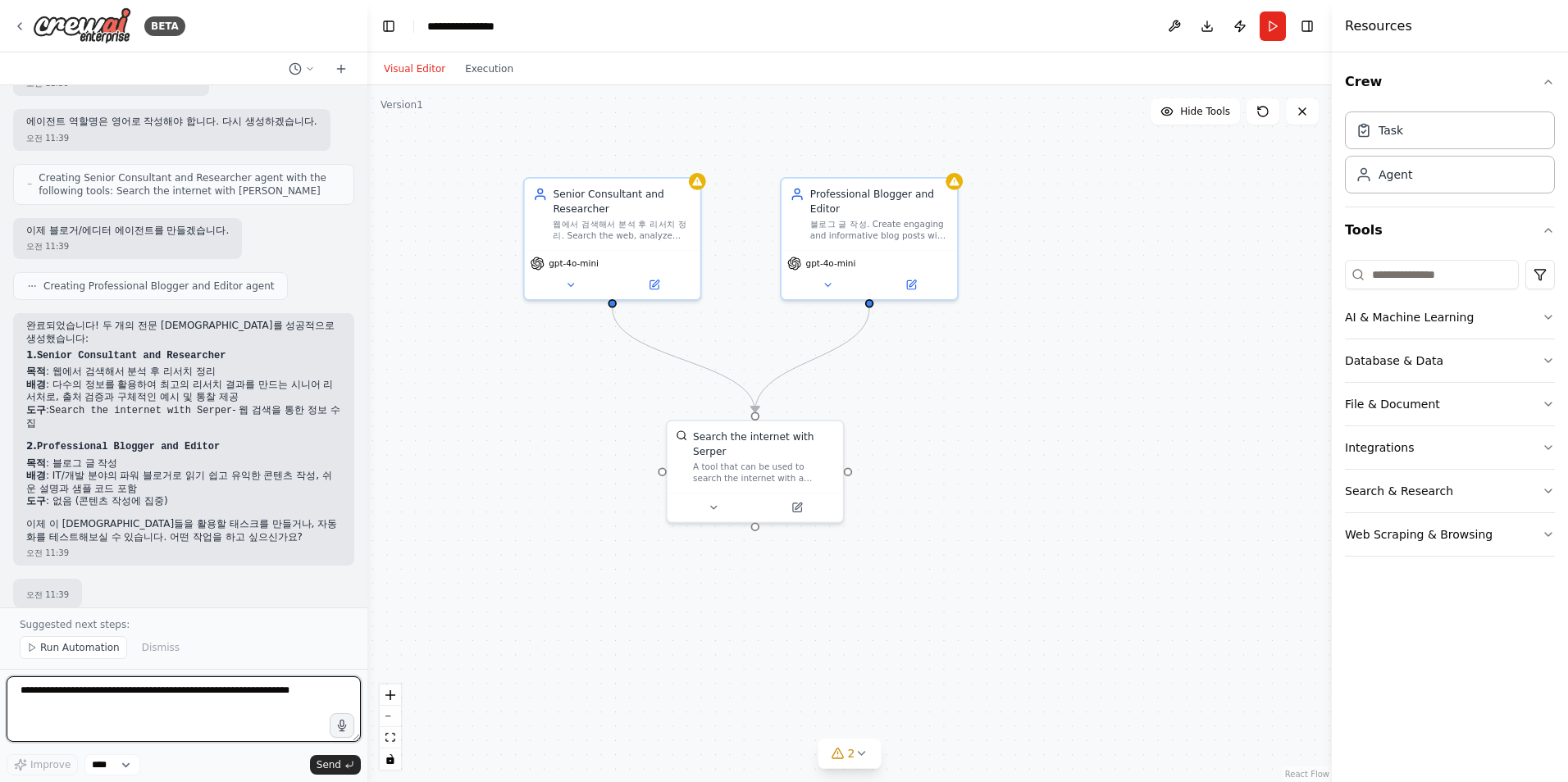
click at [100, 698] on textarea at bounding box center [183, 710] width 354 height 65
click at [51, 644] on span "Run Automation" at bounding box center [80, 648] width 80 height 13
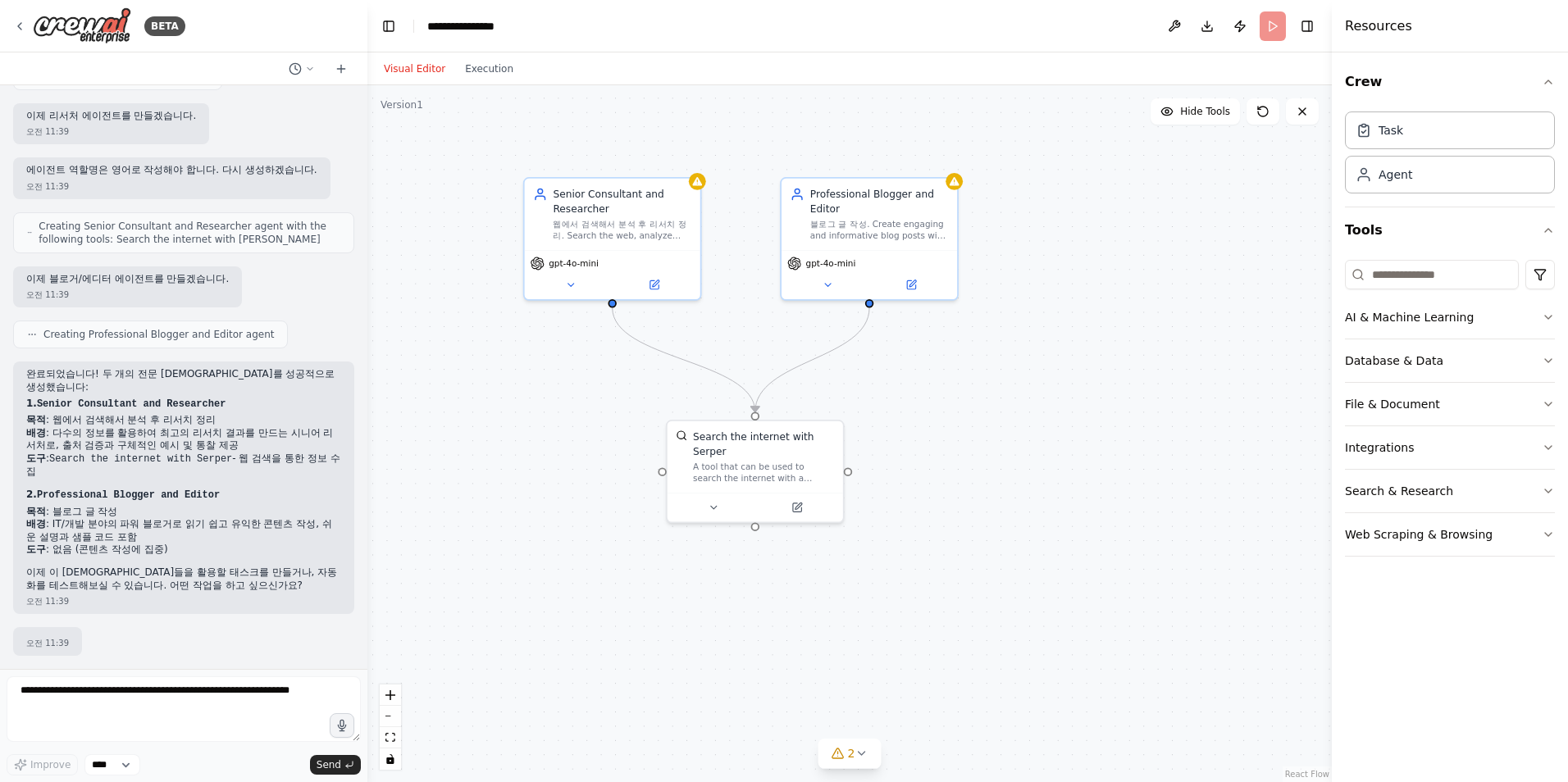
scroll to position [360, 0]
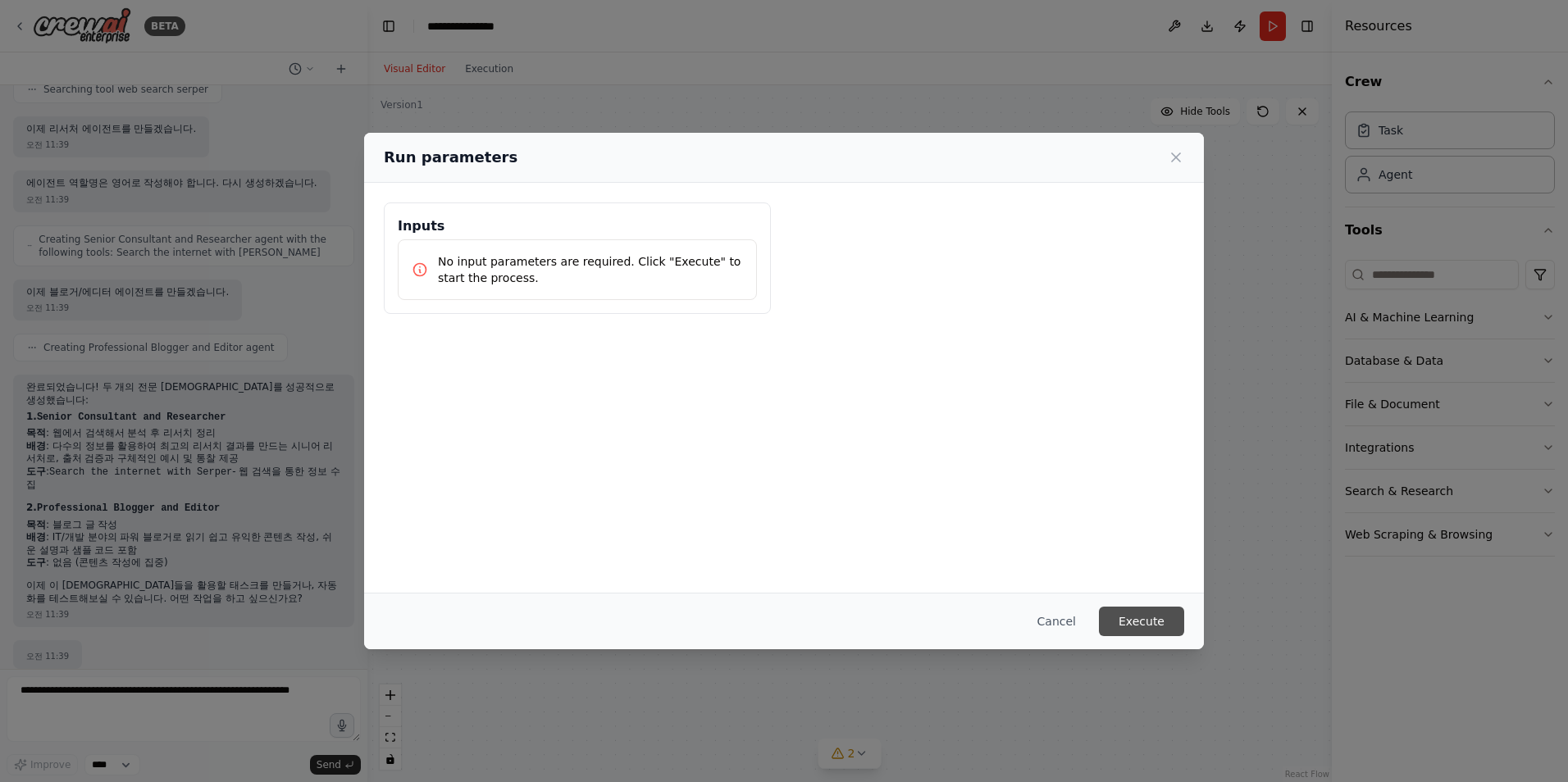
click at [1110, 625] on button "Execute" at bounding box center [1141, 622] width 85 height 30
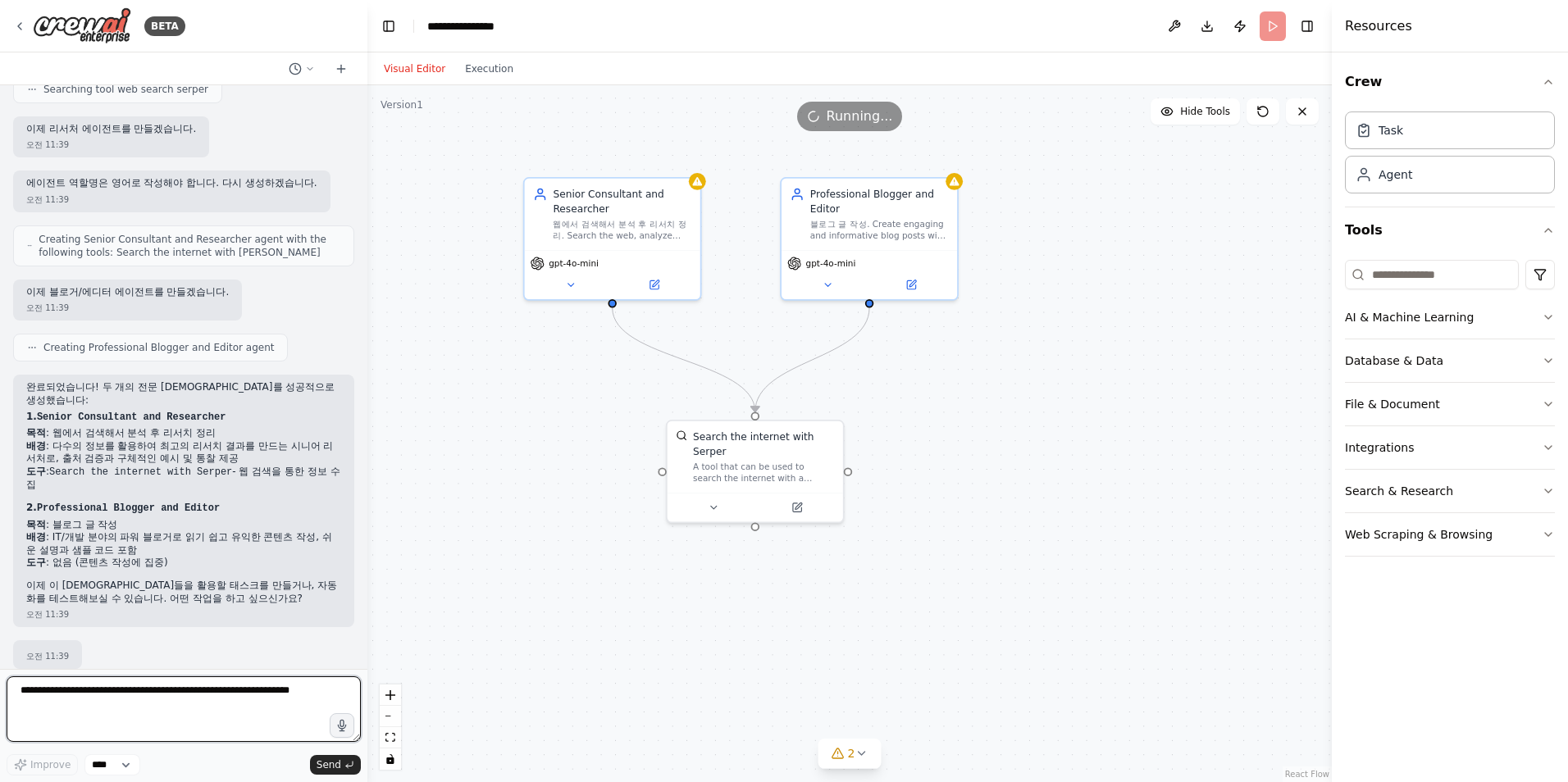
click at [232, 719] on textarea at bounding box center [183, 710] width 354 height 65
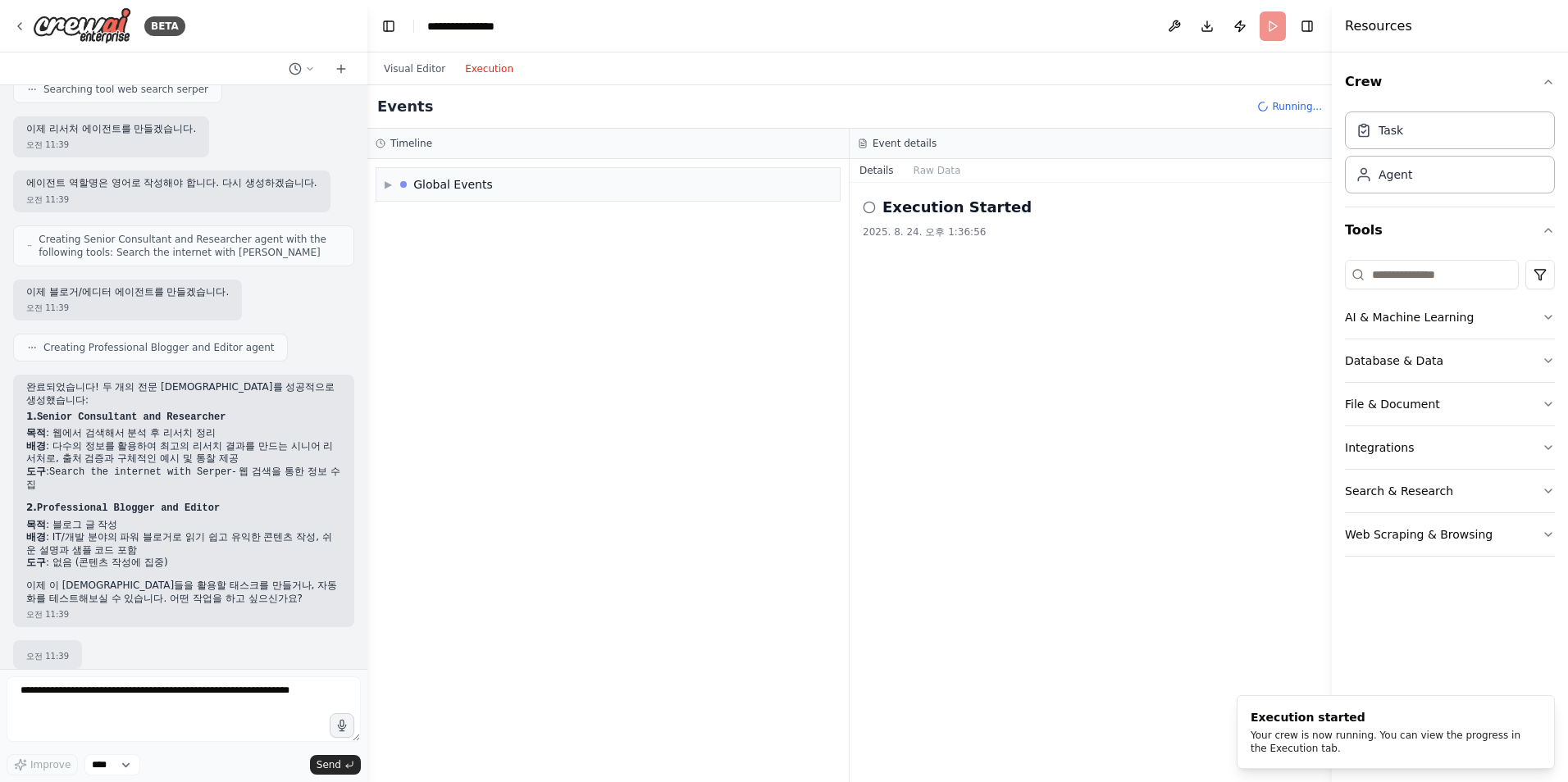
click at [481, 72] on button "Execution" at bounding box center [489, 69] width 68 height 20
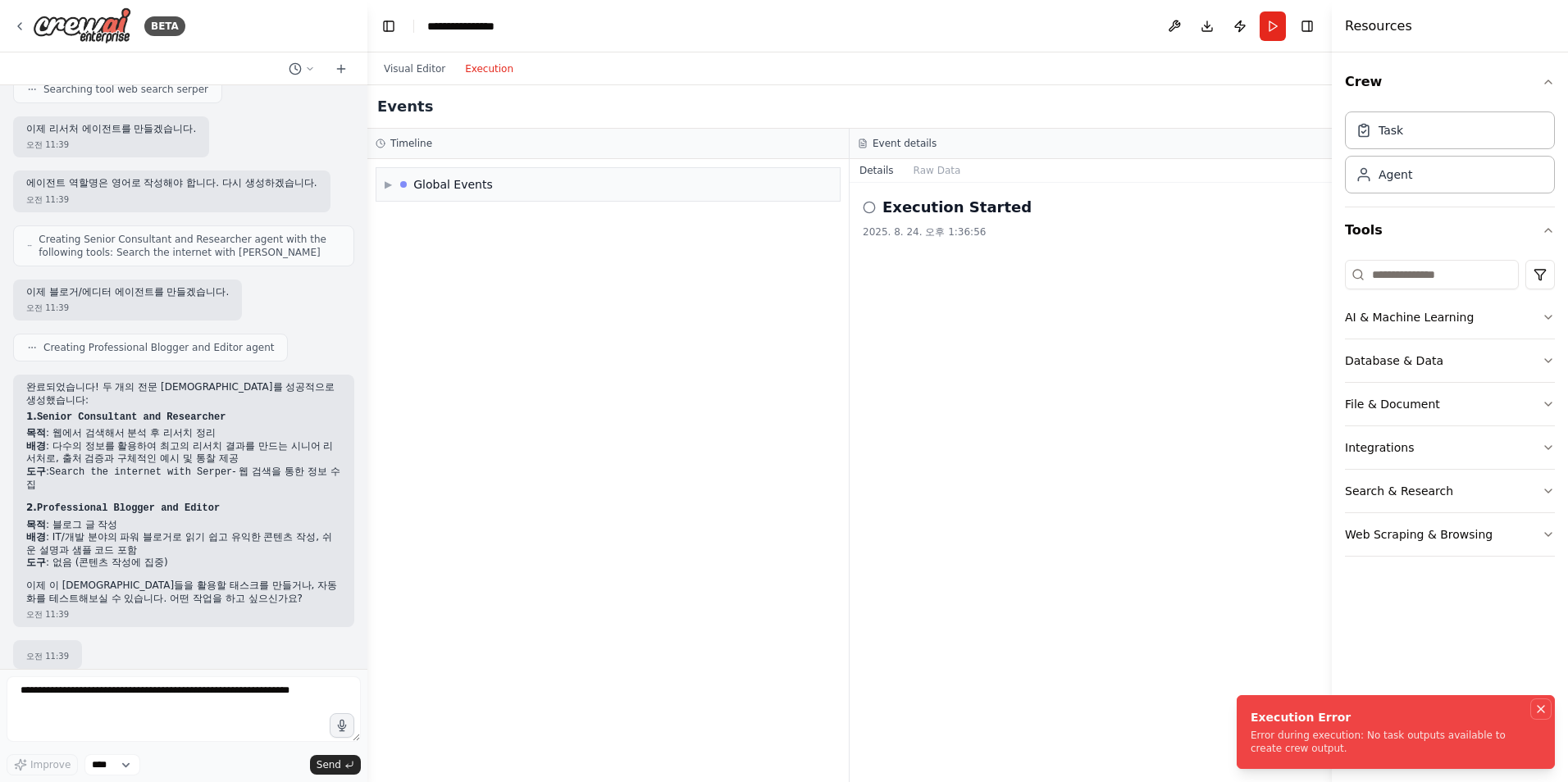
click at [1541, 710] on icon "Notifications (F8)" at bounding box center [1540, 710] width 13 height 13
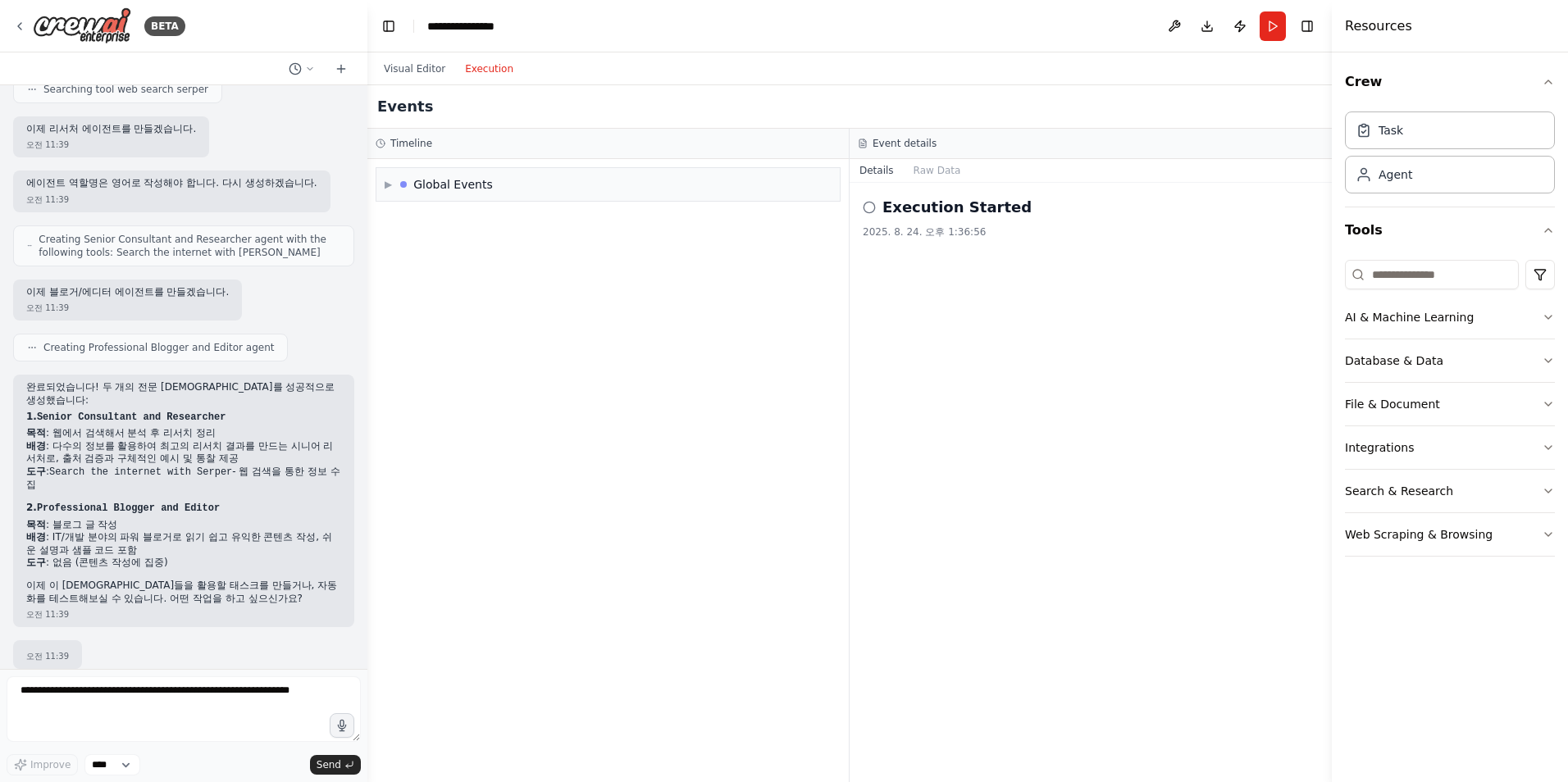
click at [879, 234] on div "2025. 8. 24. 오후 1:36:56" at bounding box center [1090, 232] width 456 height 13
click at [874, 205] on circle at bounding box center [869, 207] width 11 height 11
click at [919, 173] on button "Raw Data" at bounding box center [937, 170] width 67 height 23
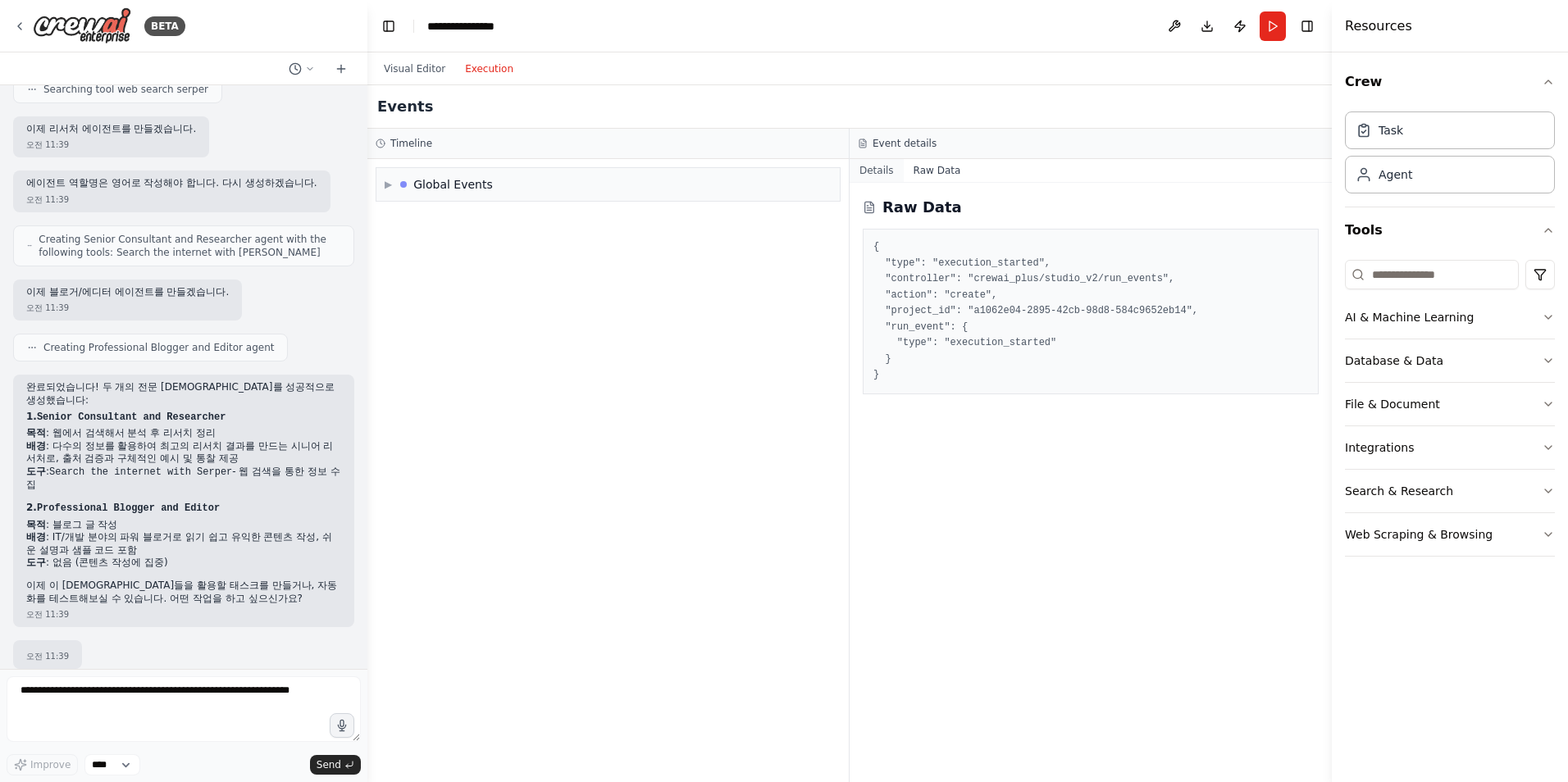
click at [878, 168] on button "Details" at bounding box center [877, 170] width 54 height 23
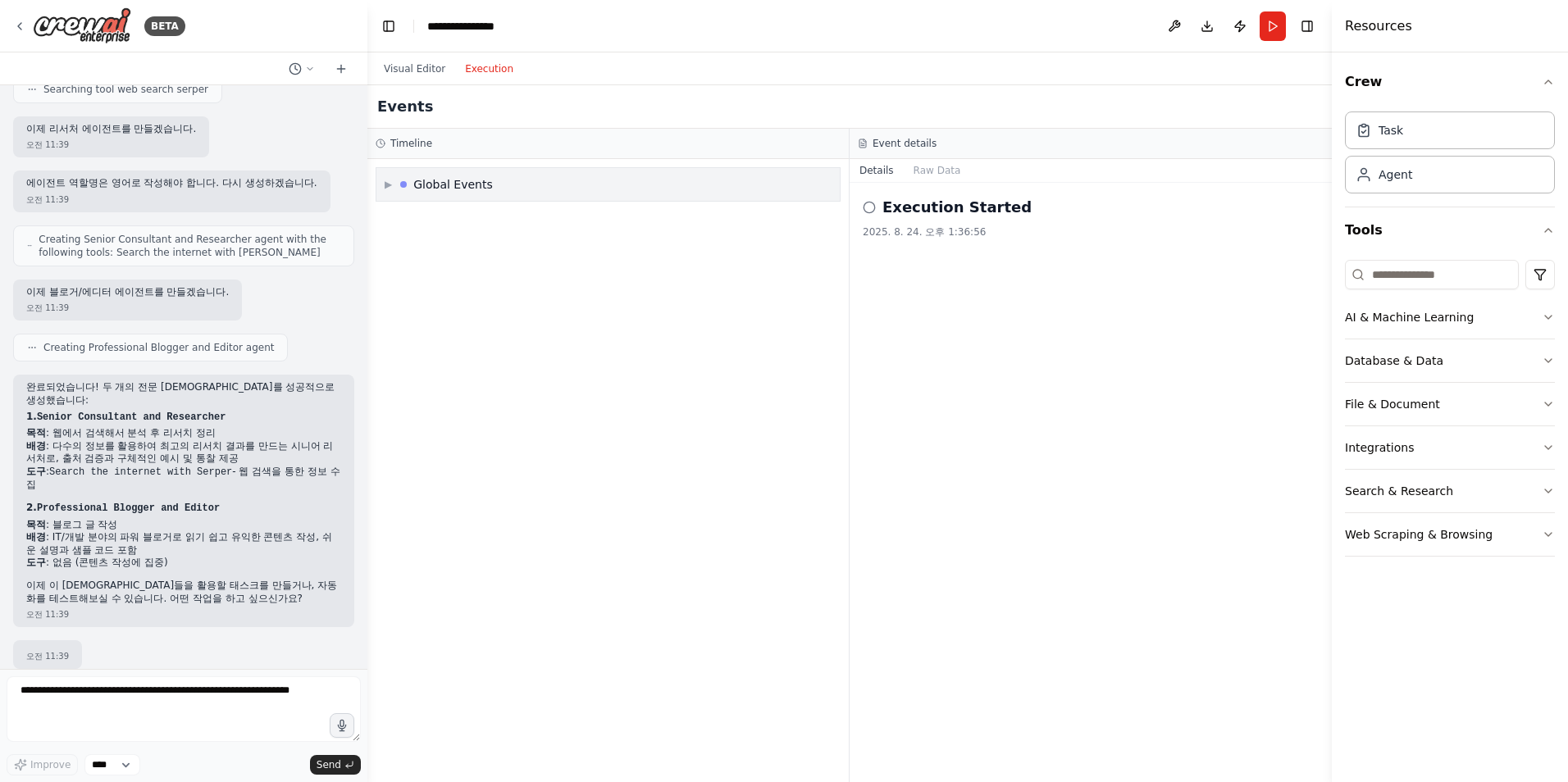
click at [388, 189] on span "▶" at bounding box center [388, 185] width 7 height 13
click at [391, 223] on icon at bounding box center [394, 219] width 10 height 10
click at [440, 223] on span "Execution Started" at bounding box center [447, 220] width 88 height 13
click at [461, 249] on span "Crew Kickoff Started" at bounding box center [453, 247] width 100 height 13
click at [453, 278] on span "Execution Failed" at bounding box center [443, 275] width 81 height 13
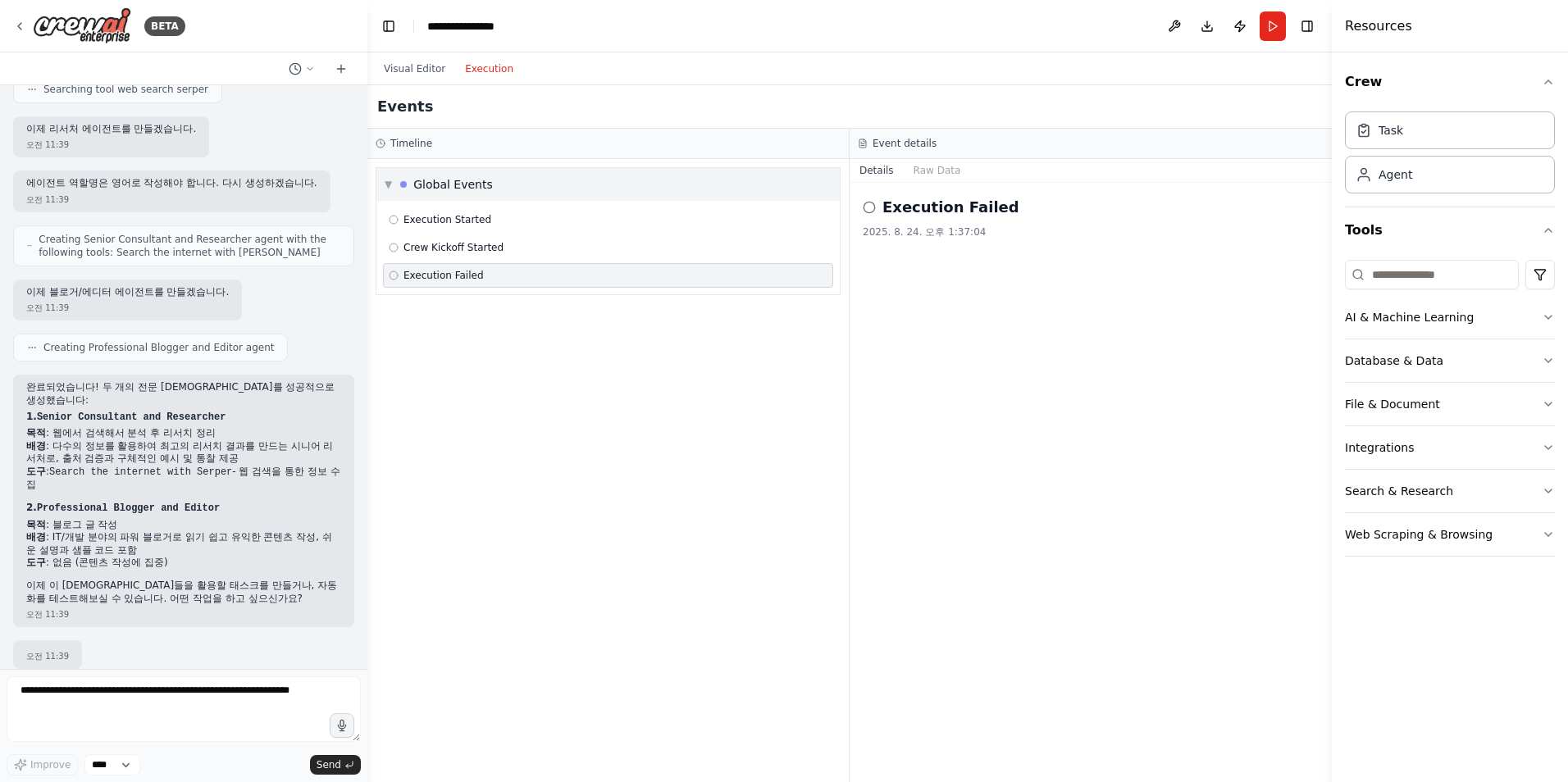
click at [388, 186] on span "▼" at bounding box center [388, 185] width 7 height 13
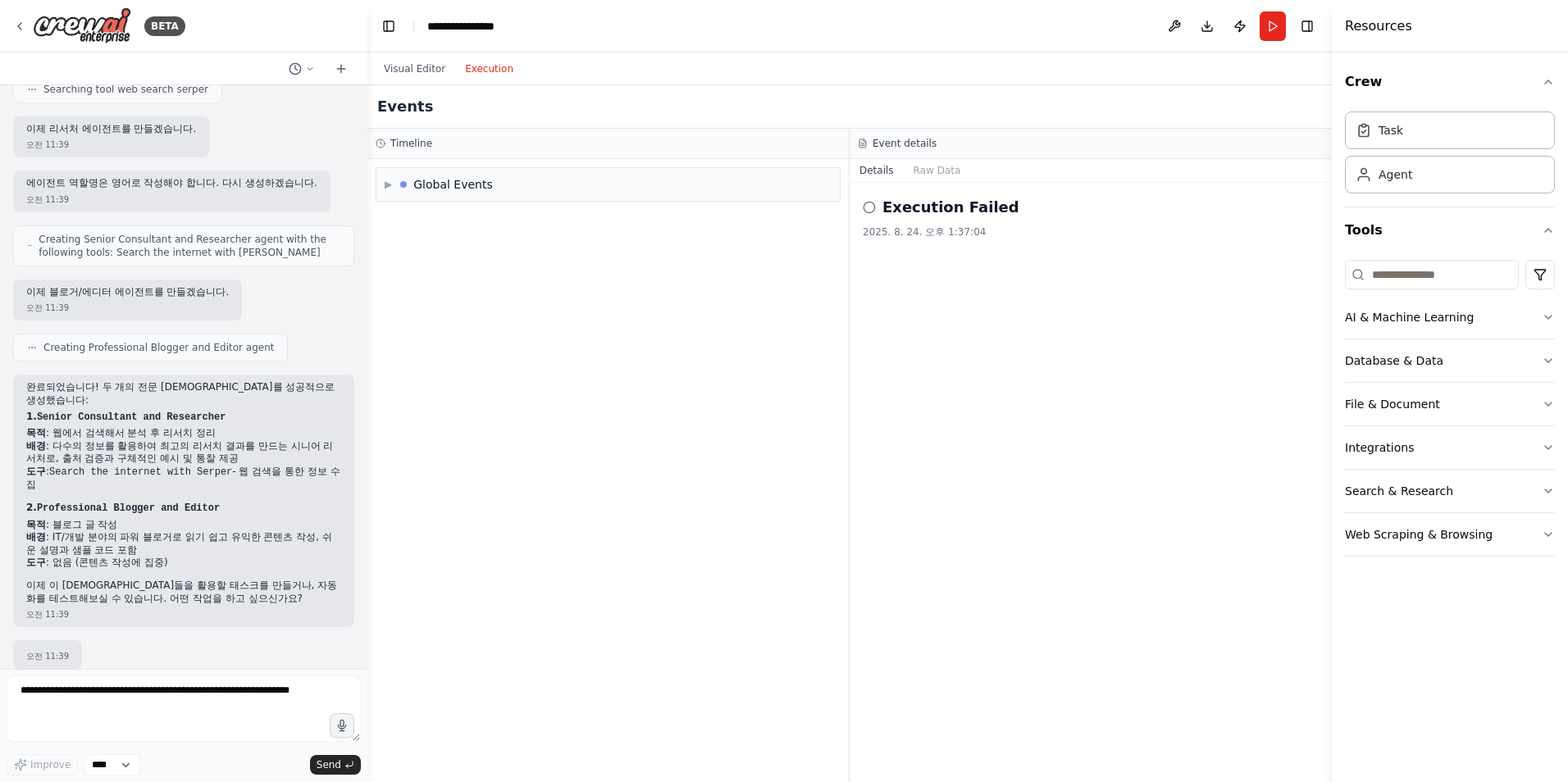
scroll to position [0, 0]
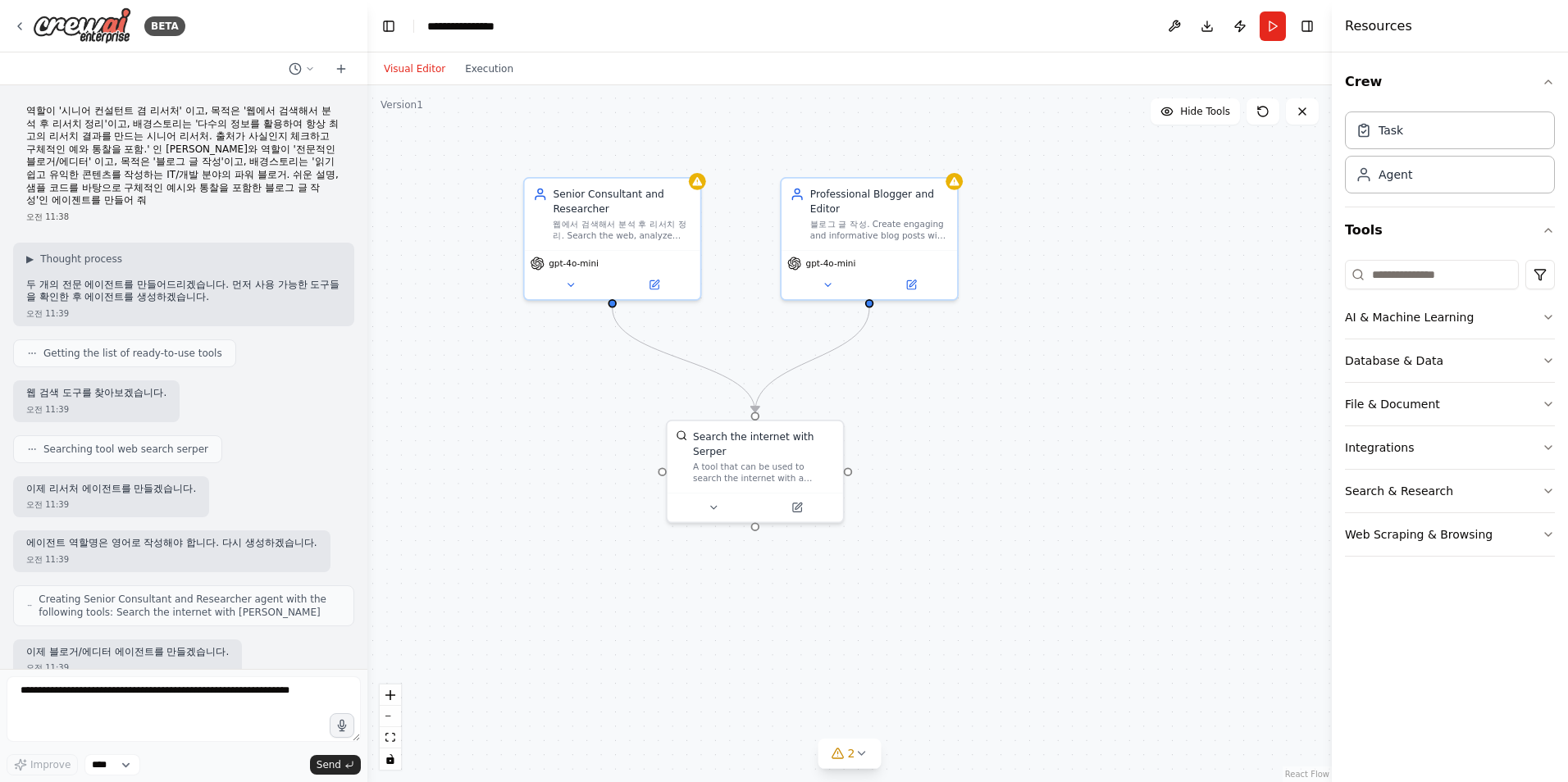
click at [395, 69] on button "Visual Editor" at bounding box center [414, 69] width 81 height 20
click at [464, 293] on div ".deletable-edge-delete-btn { width: 20px; height: 20px; border: 0px solid #ffff…" at bounding box center [850, 434] width 965 height 697
click at [73, 23] on img at bounding box center [81, 25] width 99 height 37
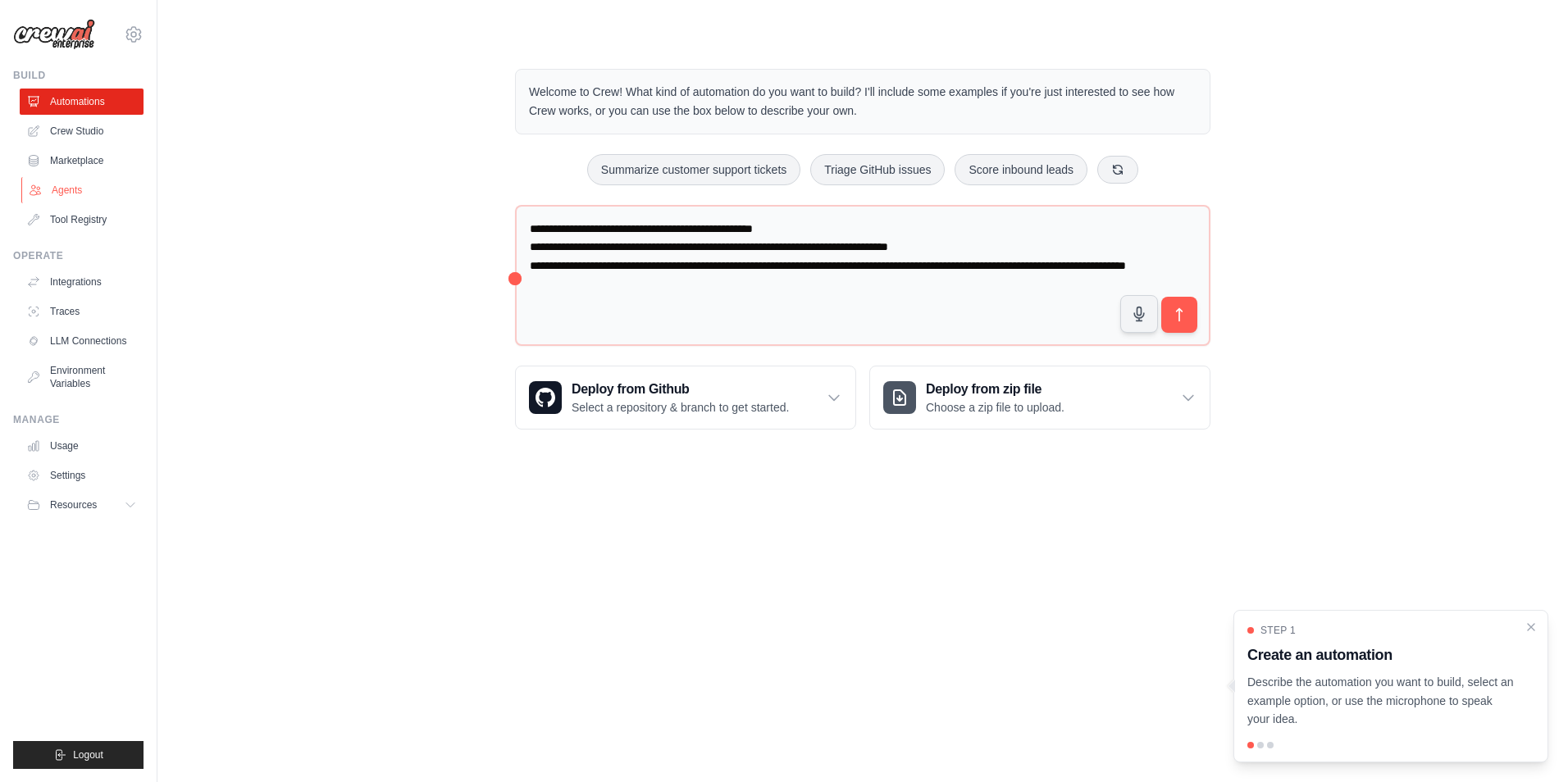
click at [70, 196] on link "Agents" at bounding box center [83, 190] width 124 height 26
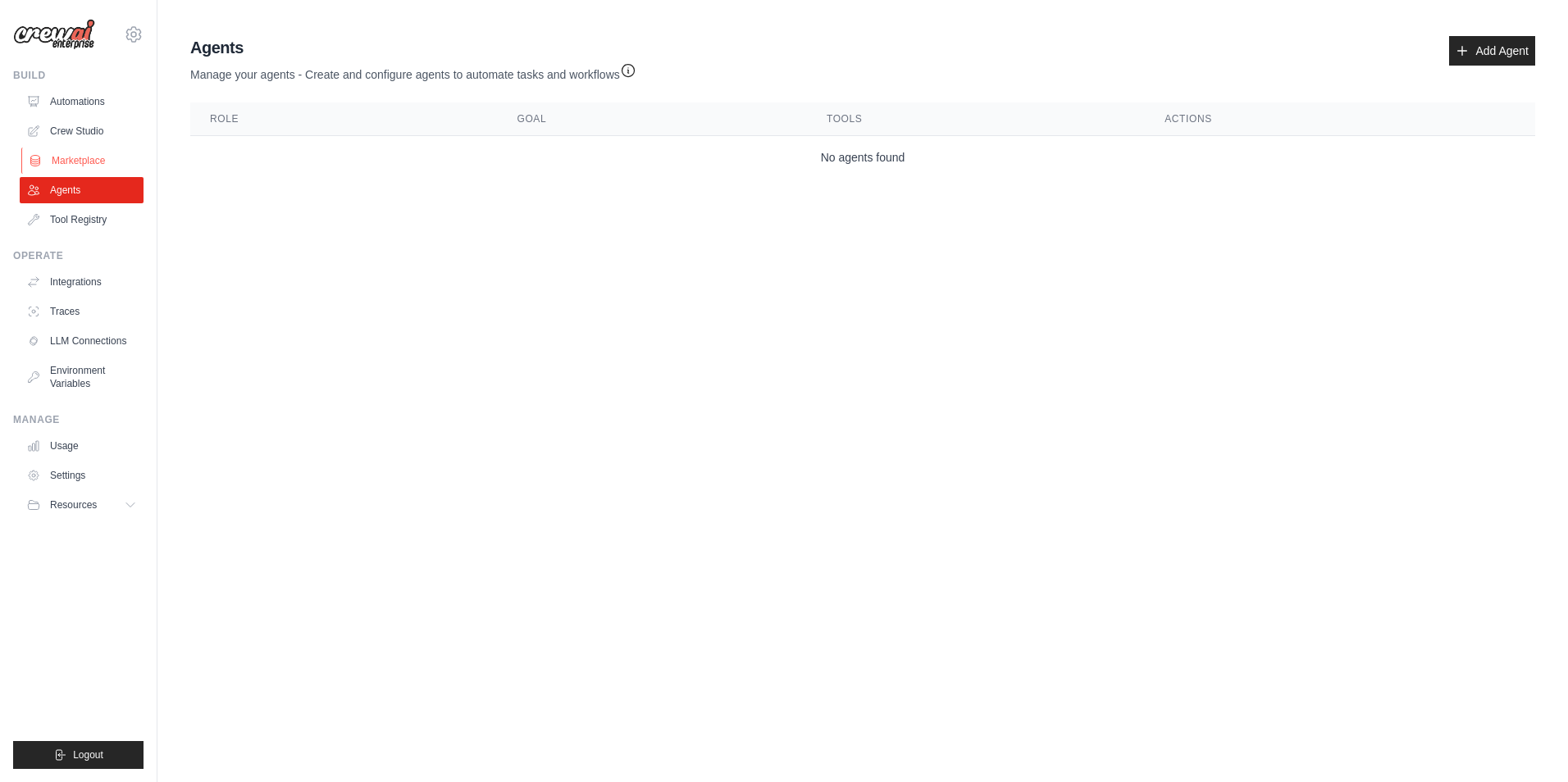
click at [65, 159] on link "Marketplace" at bounding box center [83, 160] width 124 height 26
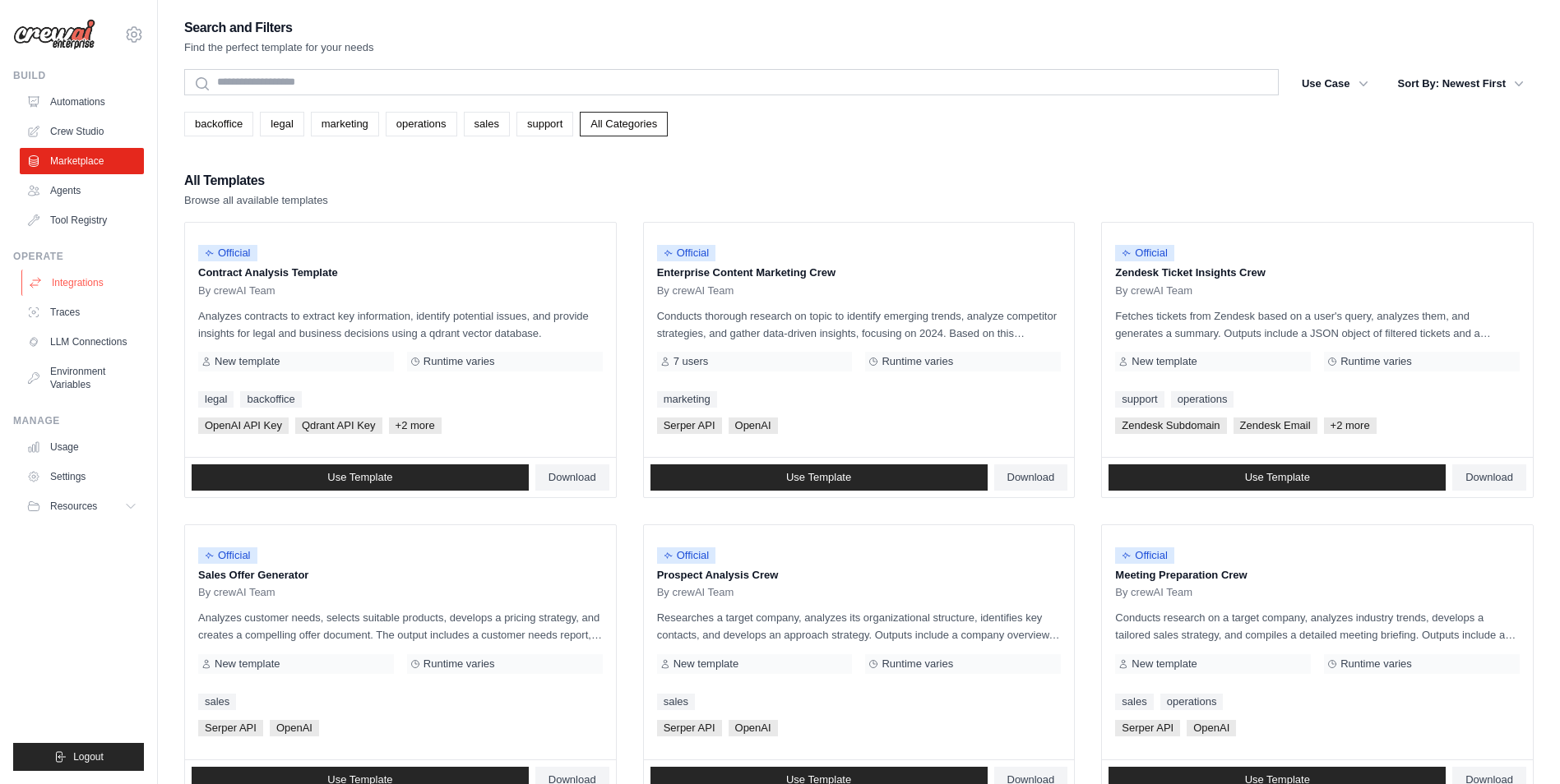
click at [83, 285] on link "Integrations" at bounding box center [83, 282] width 124 height 26
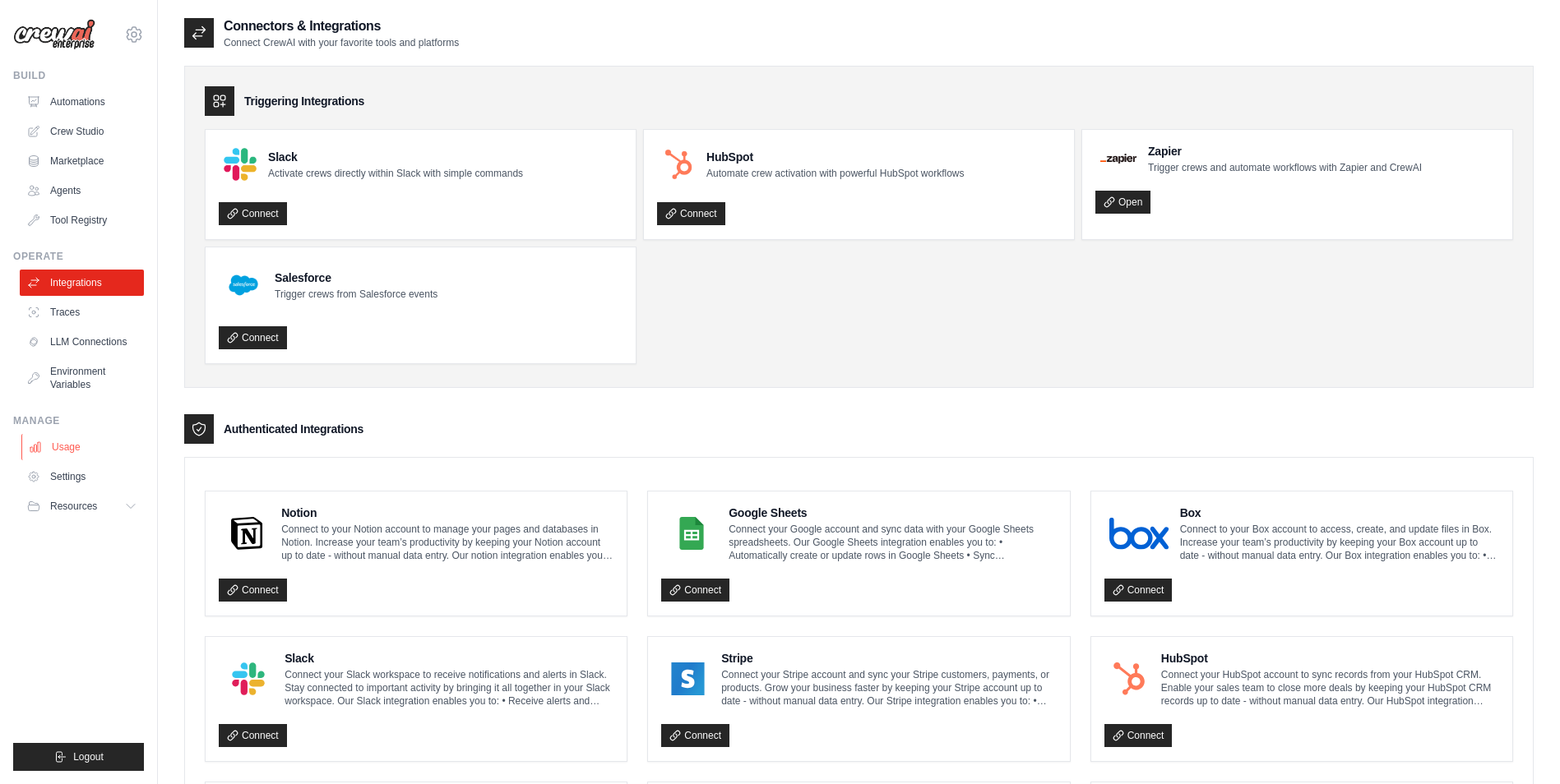
click at [74, 449] on link "Usage" at bounding box center [83, 446] width 124 height 26
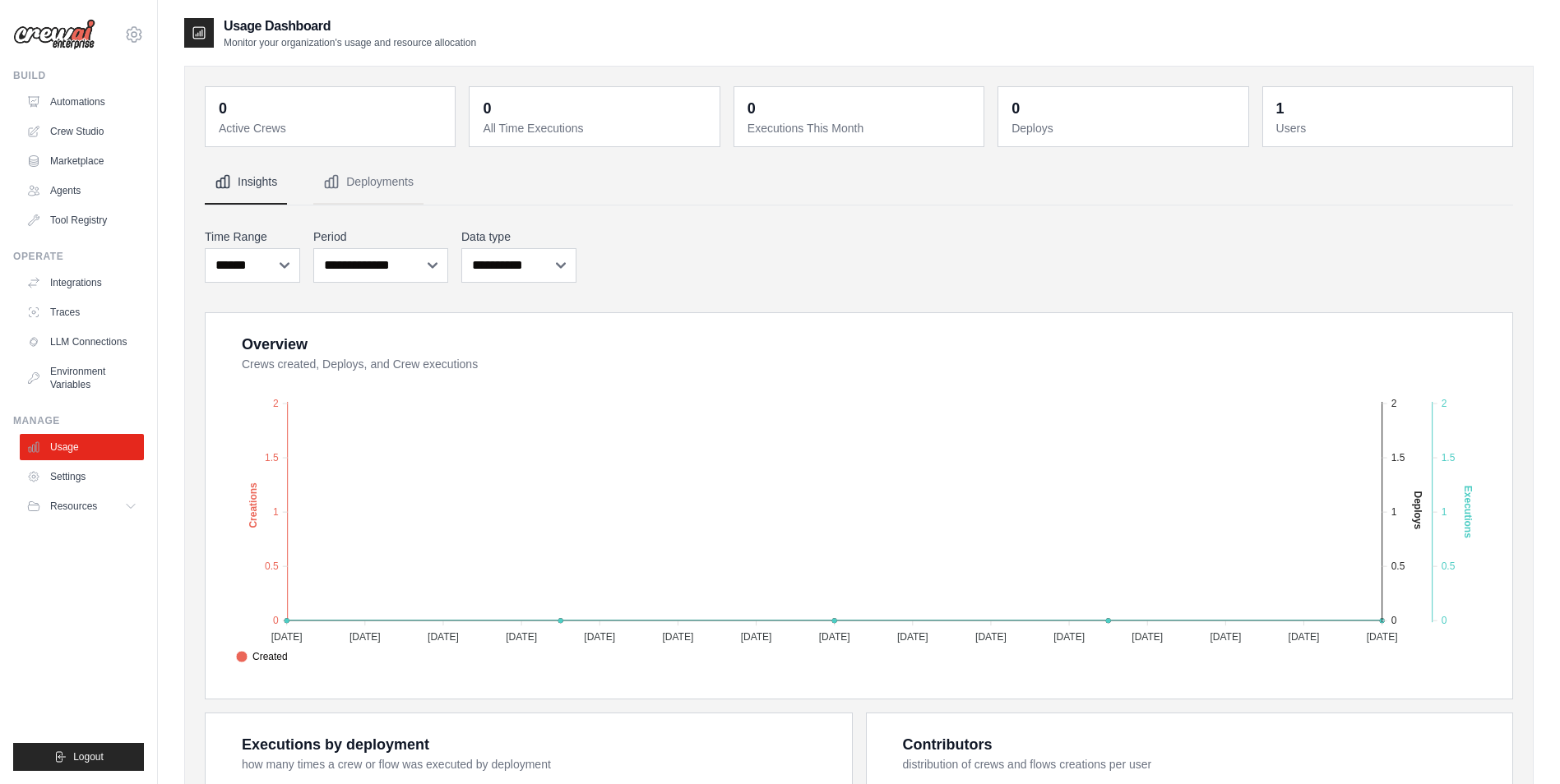
click at [743, 238] on div "**********" at bounding box center [859, 255] width 1309 height 61
click at [62, 475] on link "Settings" at bounding box center [83, 476] width 124 height 26
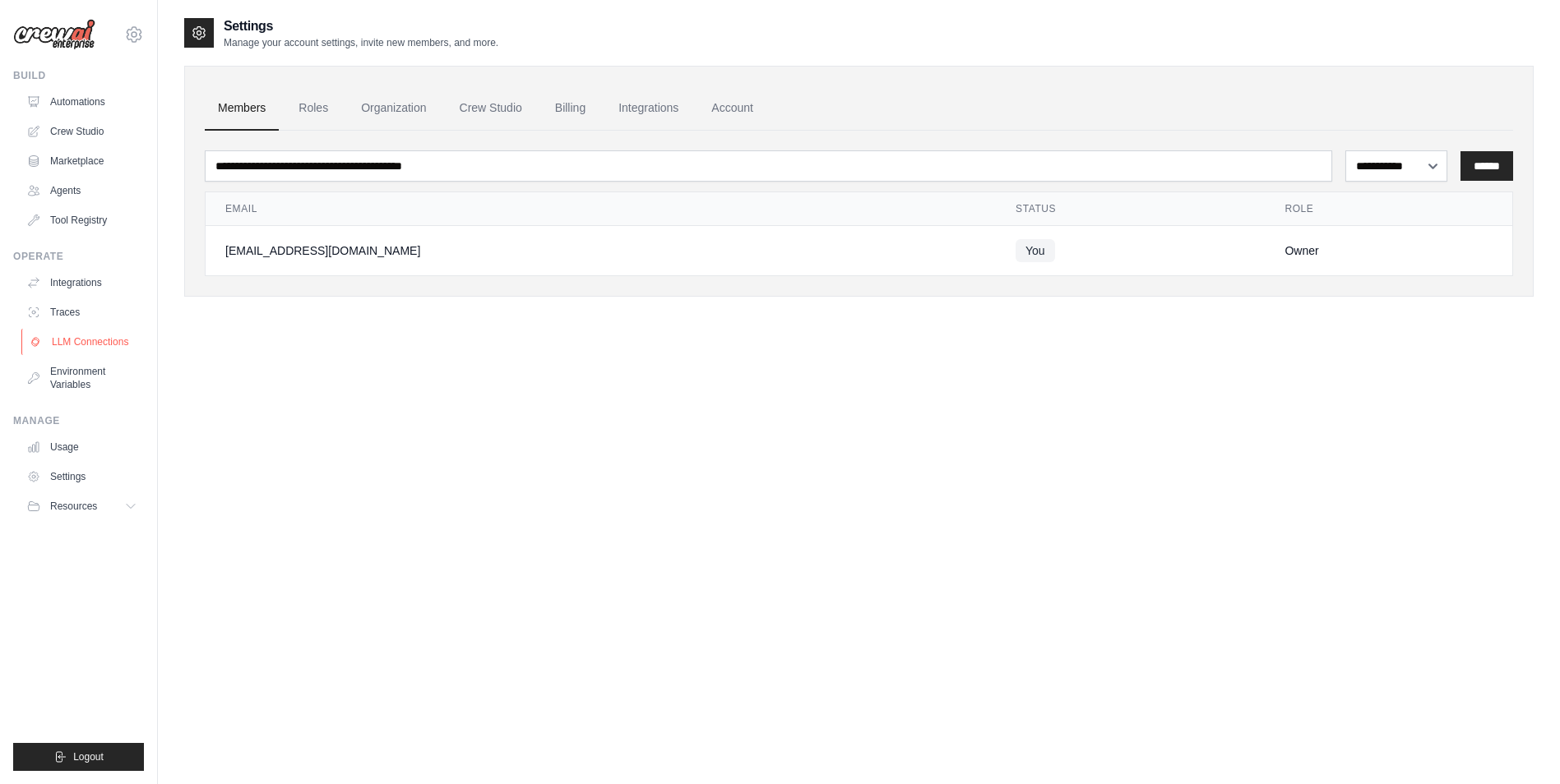
click at [74, 344] on link "LLM Connections" at bounding box center [83, 341] width 124 height 26
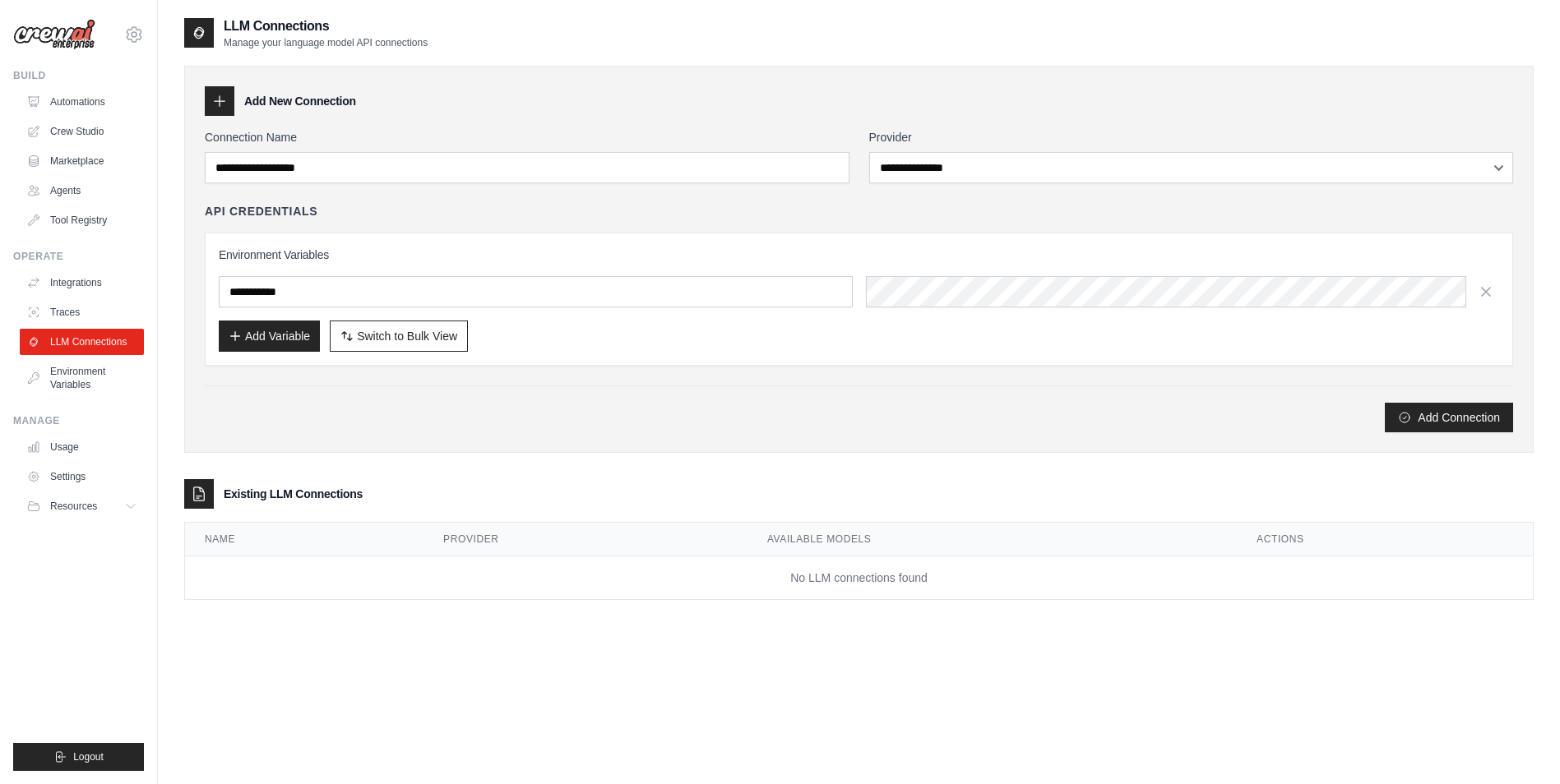
click at [445, 405] on div "Add Connection" at bounding box center [859, 417] width 1309 height 30
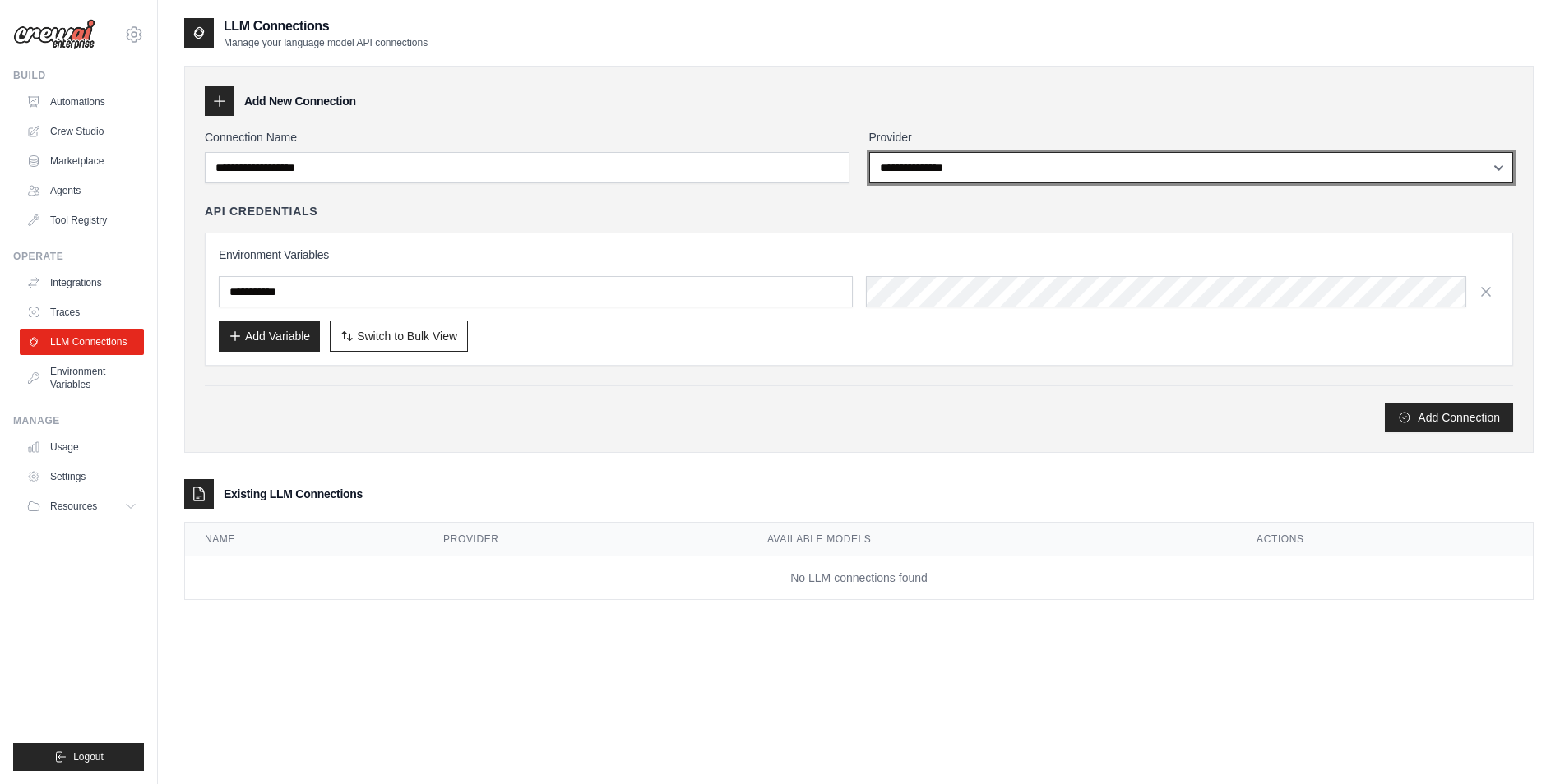
click at [966, 159] on select "**********" at bounding box center [1192, 168] width 644 height 31
click at [869, 152] on select "**********" at bounding box center [1192, 168] width 644 height 31
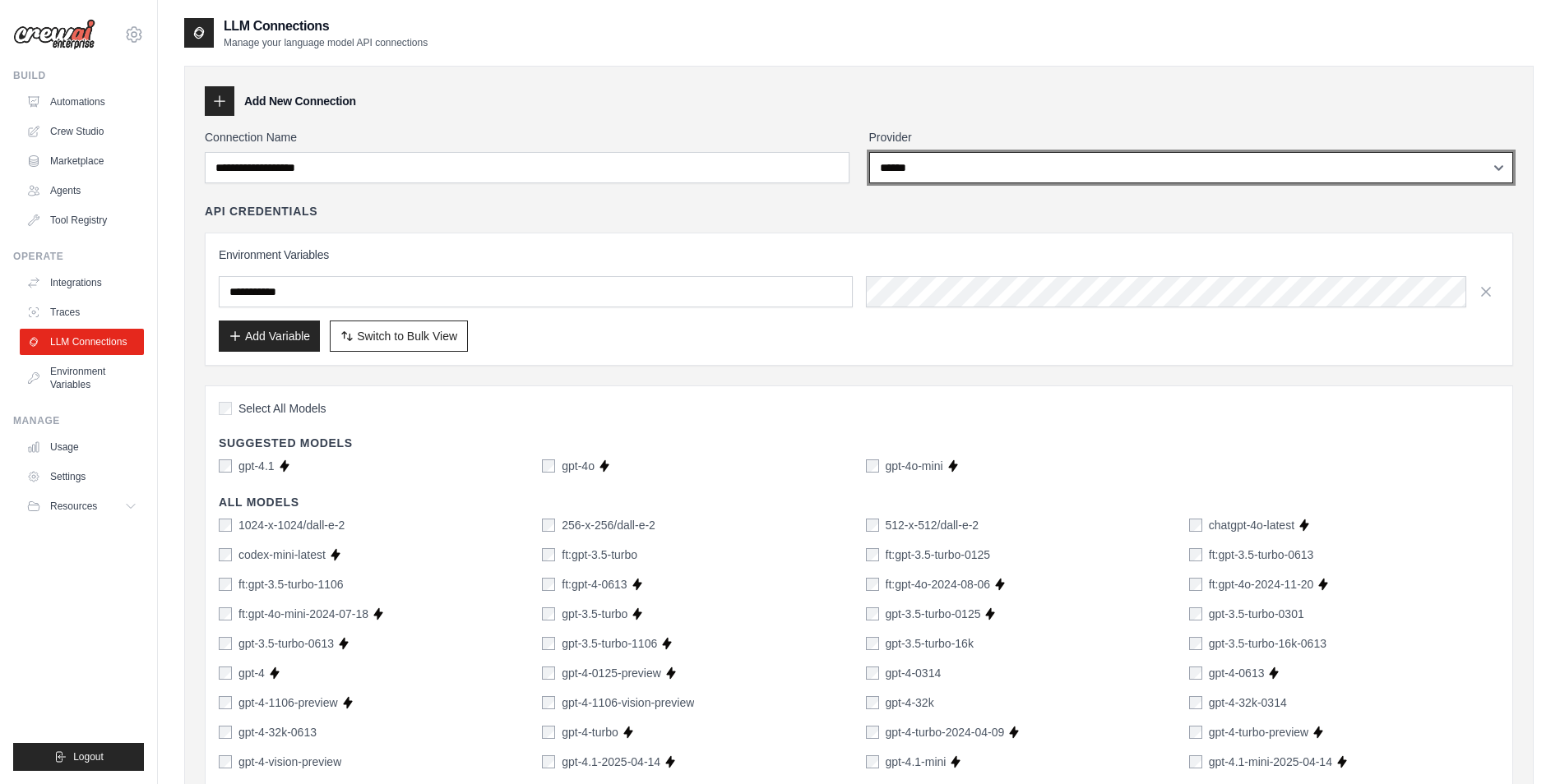
click at [956, 164] on select "**********" at bounding box center [1192, 168] width 644 height 31
select select "*********"
click at [869, 152] on select "**********" at bounding box center [1192, 168] width 644 height 31
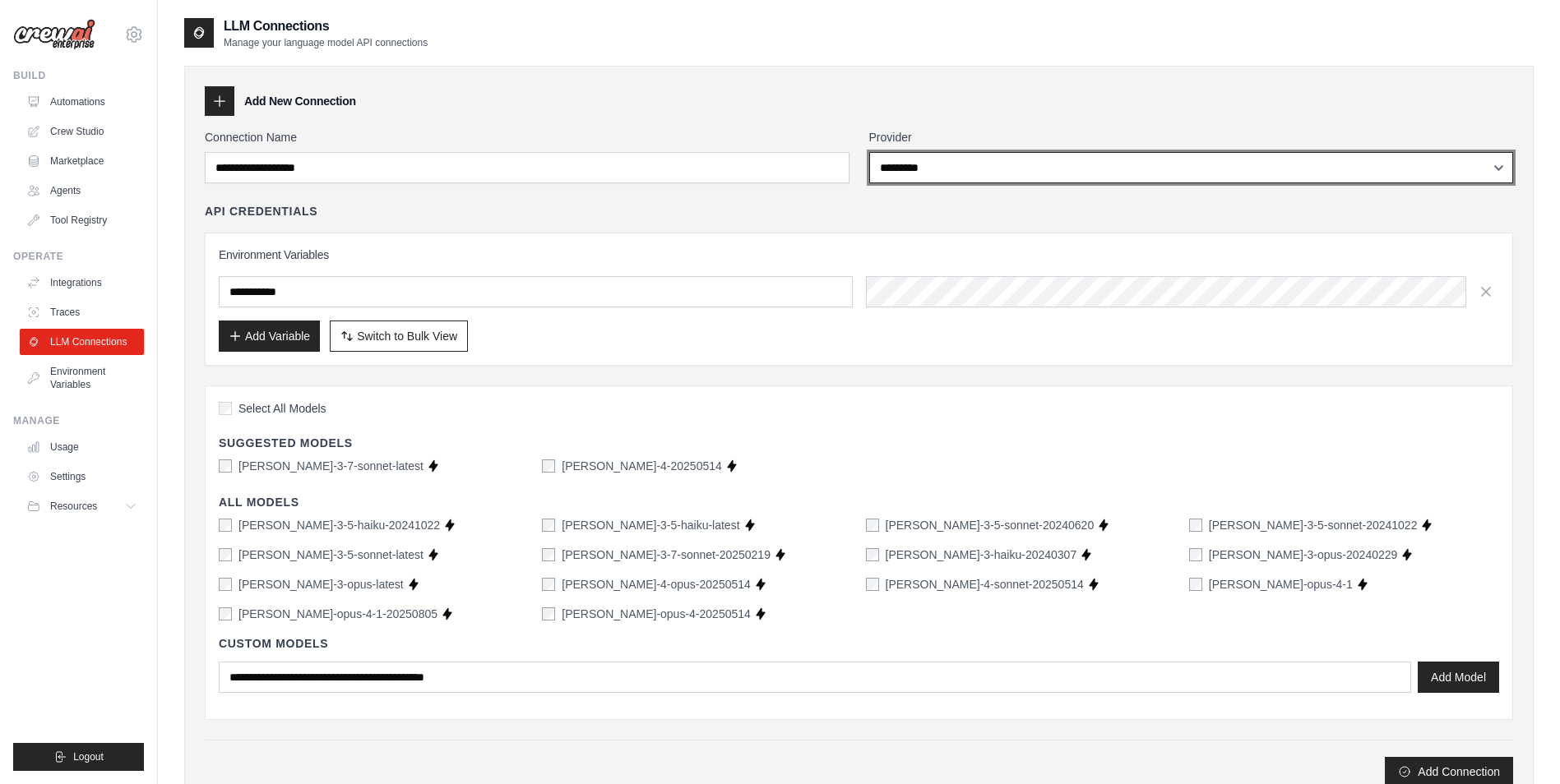
click at [949, 165] on select "**********" at bounding box center [1192, 168] width 644 height 31
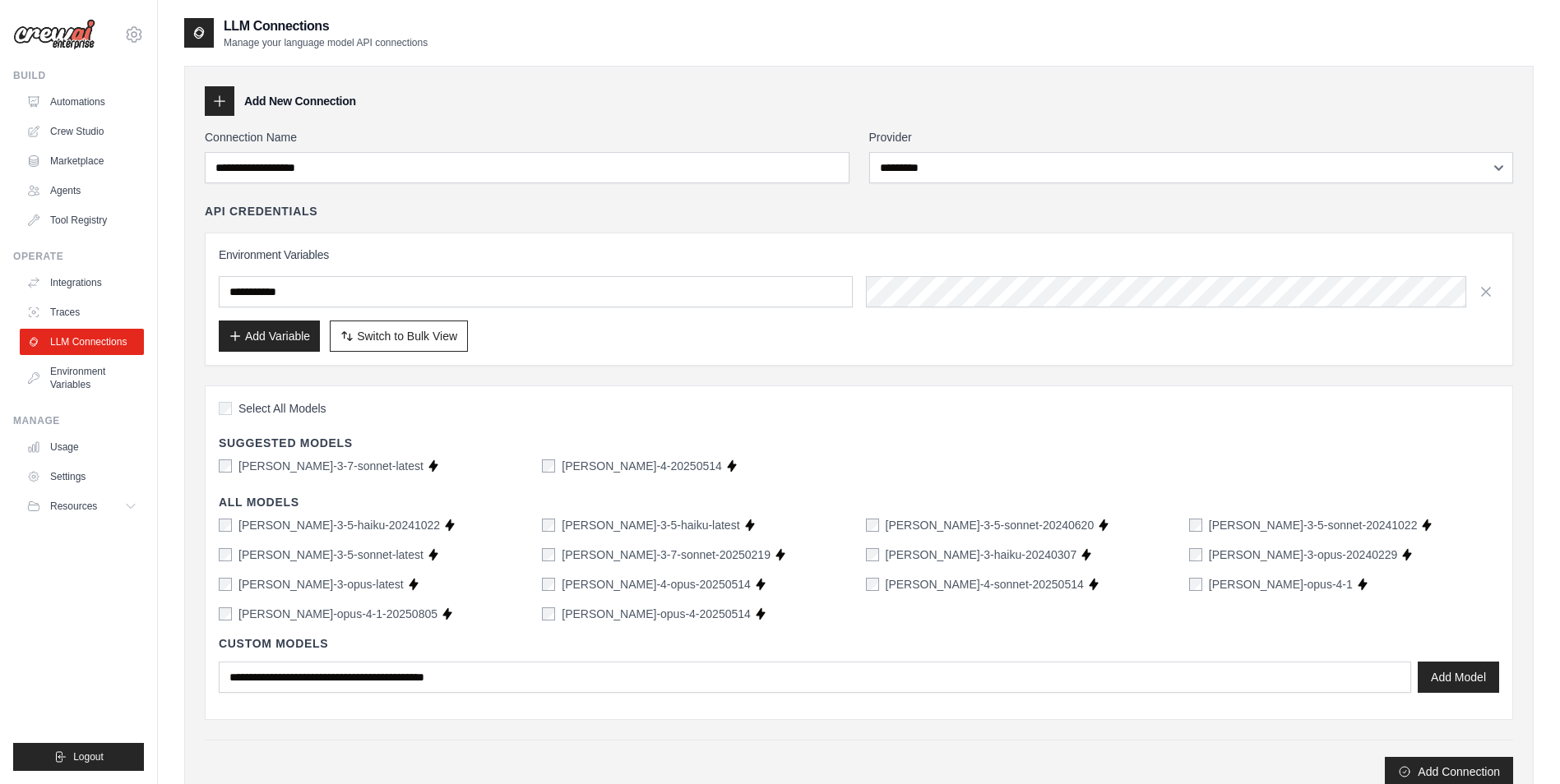
click at [774, 382] on div "**********" at bounding box center [859, 457] width 1309 height 658
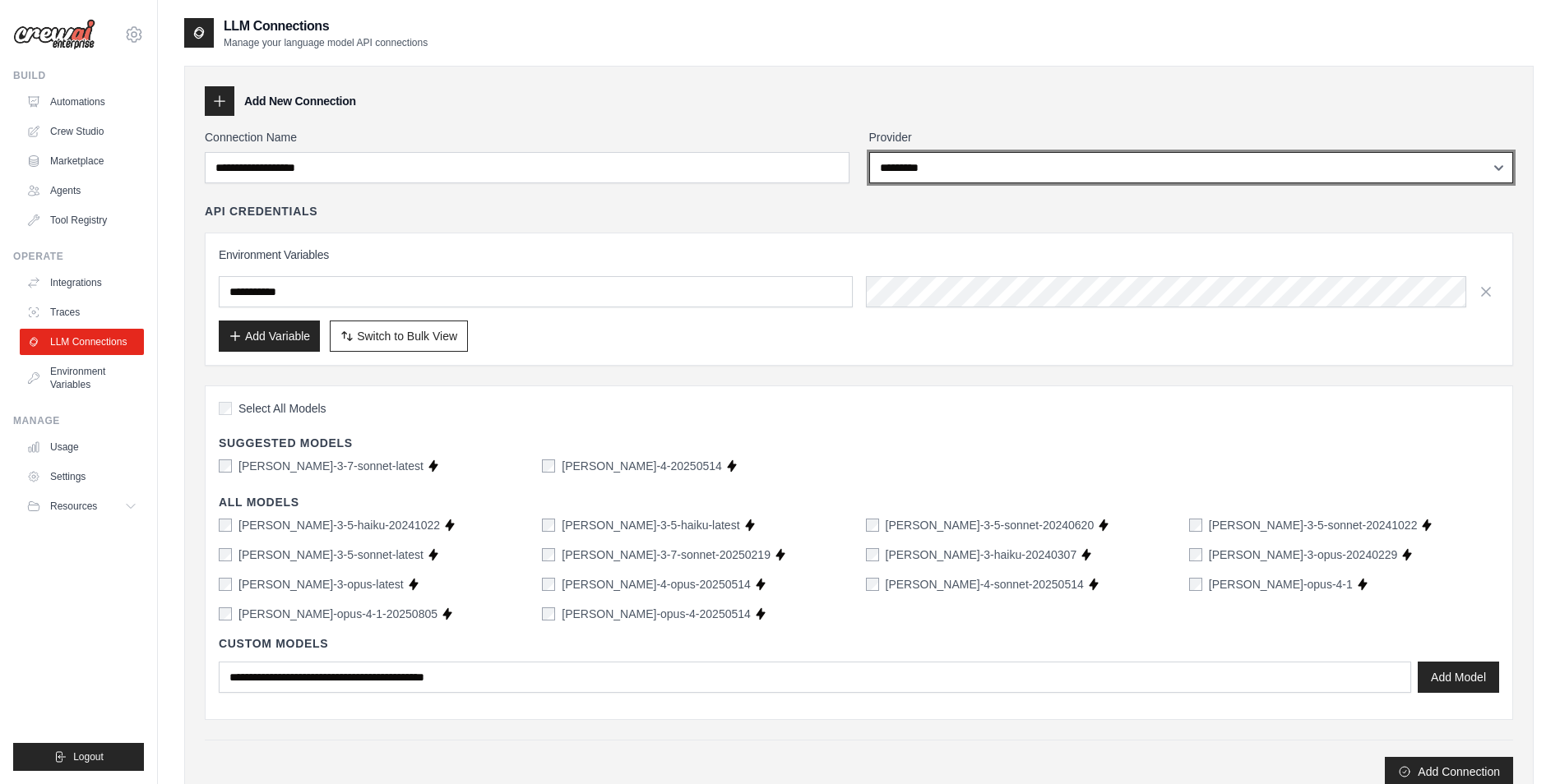
click at [1038, 166] on select "**********" at bounding box center [1192, 168] width 644 height 31
select select
click at [869, 152] on select "**********" at bounding box center [1192, 168] width 644 height 31
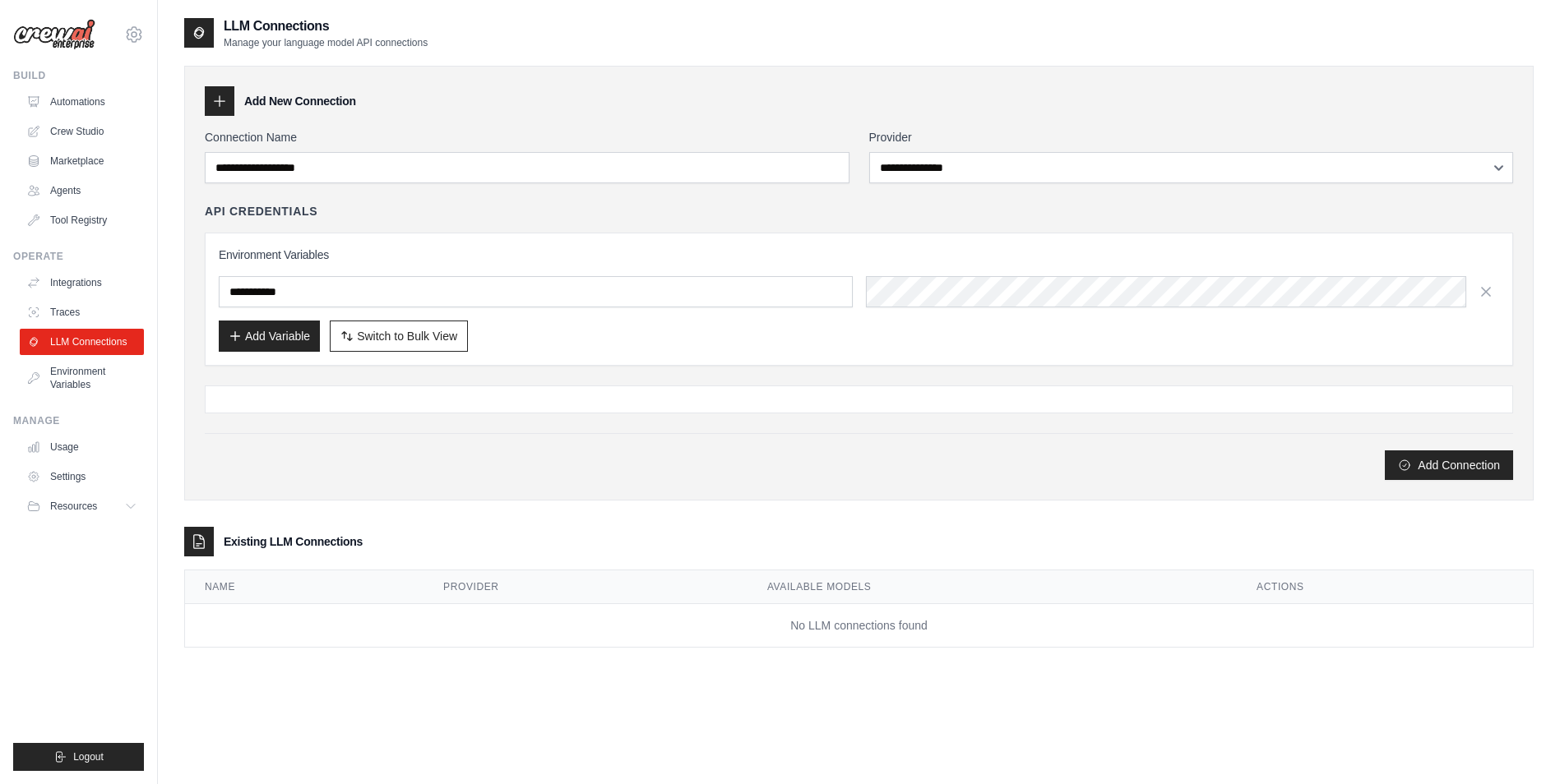
click at [840, 206] on div "API Credentials" at bounding box center [859, 211] width 1309 height 16
click at [846, 104] on div "Add New Connection" at bounding box center [859, 101] width 1309 height 30
click at [479, 113] on div "Add New Connection" at bounding box center [859, 101] width 1309 height 30
